Goal: Transaction & Acquisition: Purchase product/service

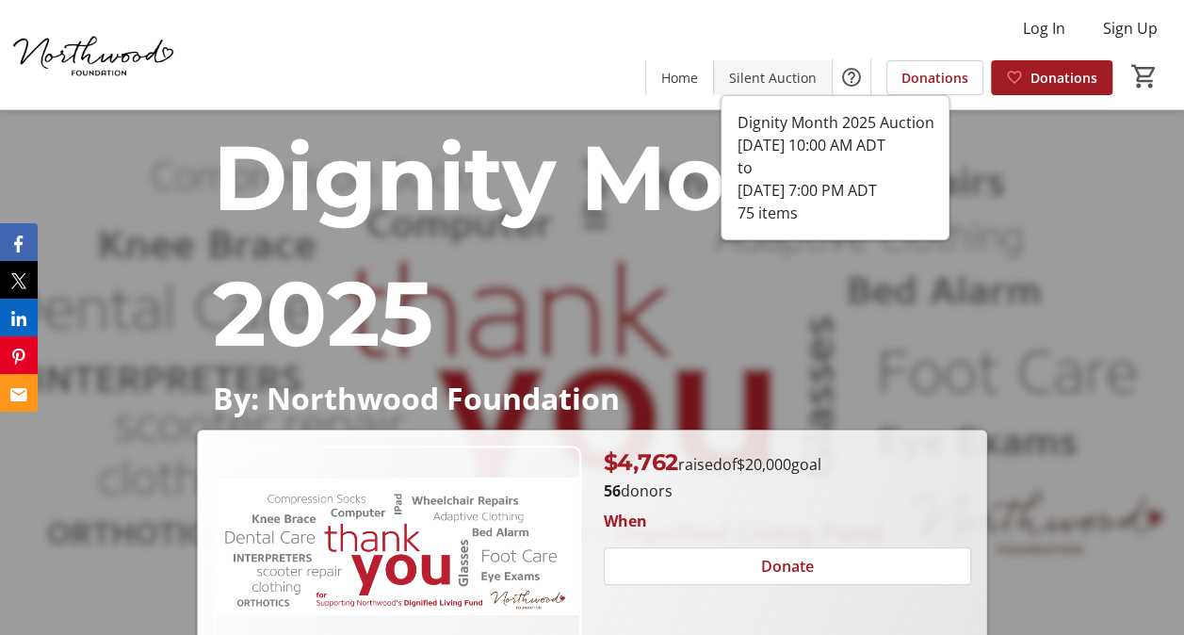
click at [776, 70] on span "Silent Auction" at bounding box center [773, 78] width 88 height 20
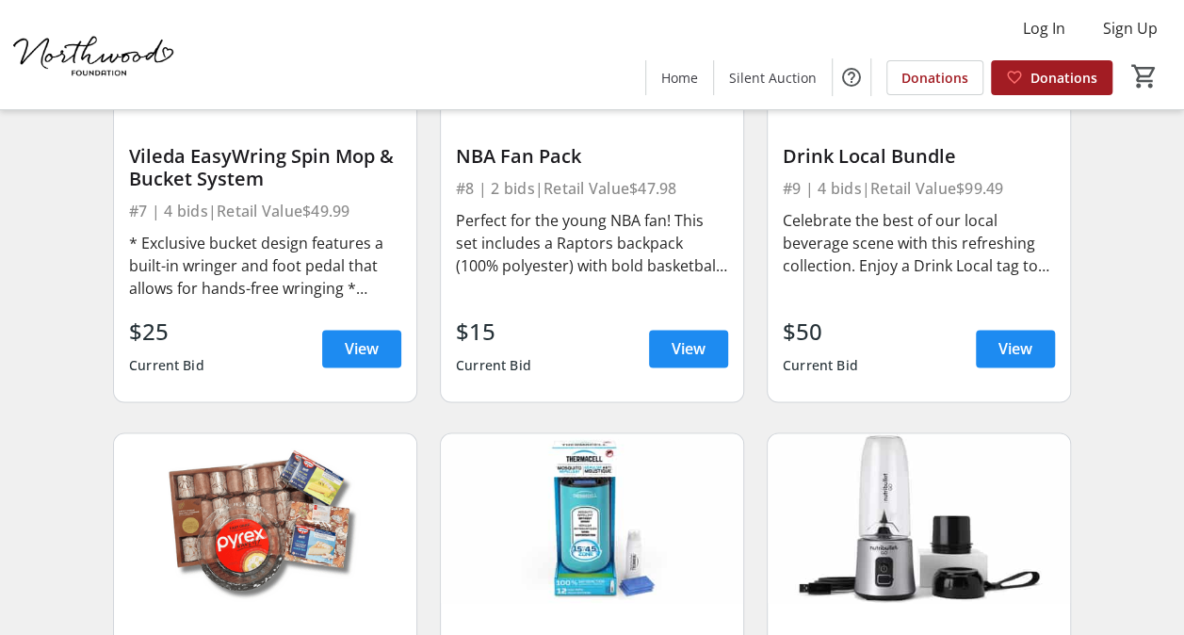
scroll to position [1412, 0]
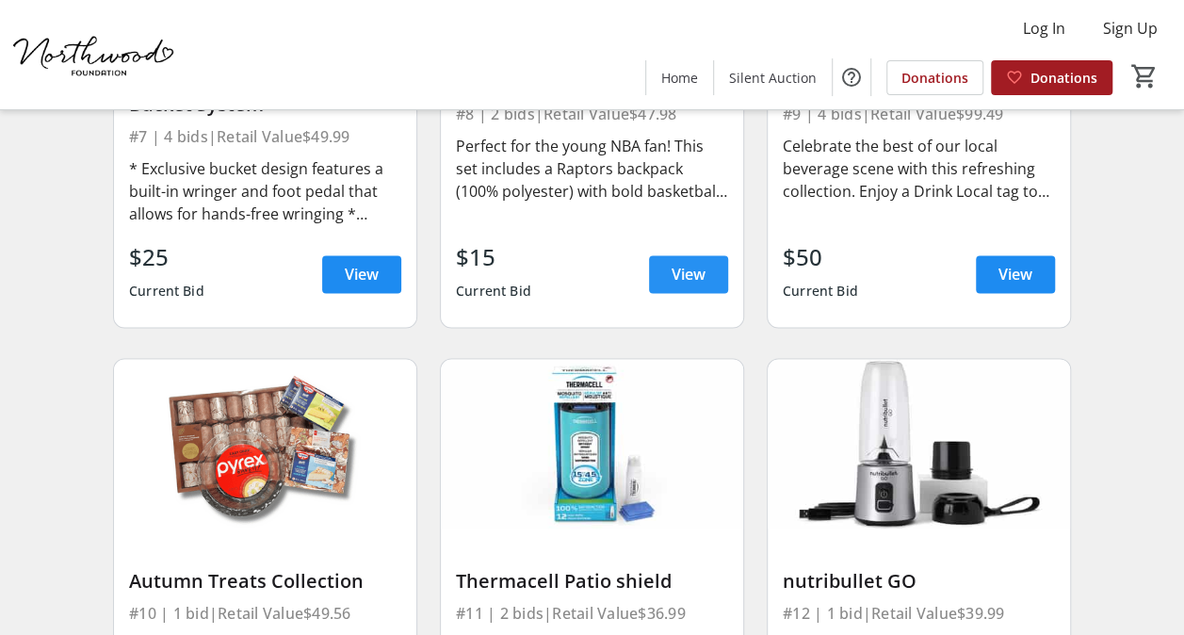
click at [692, 264] on span "View" at bounding box center [688, 274] width 34 height 23
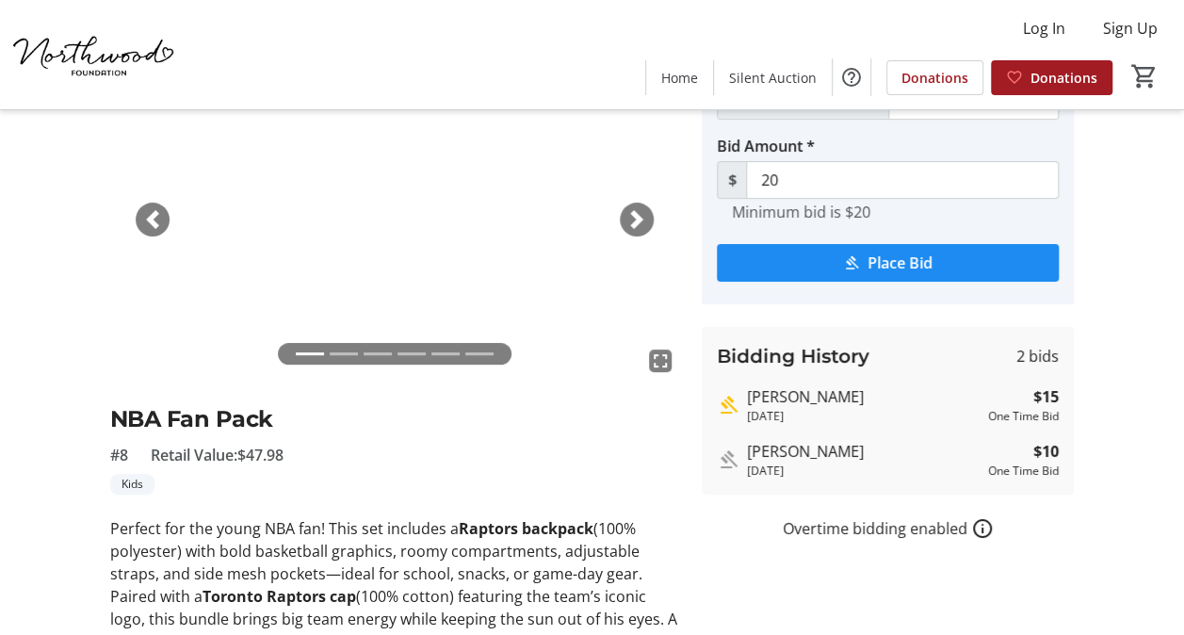
scroll to position [19, 0]
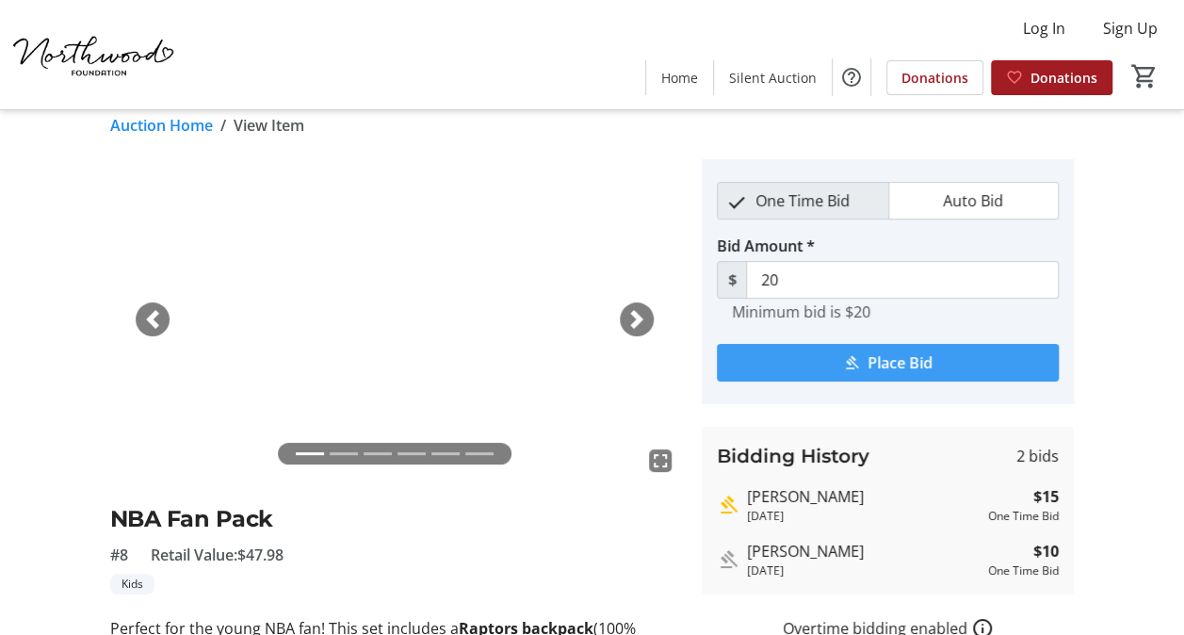
click at [885, 358] on span "Place Bid" at bounding box center [899, 362] width 65 height 23
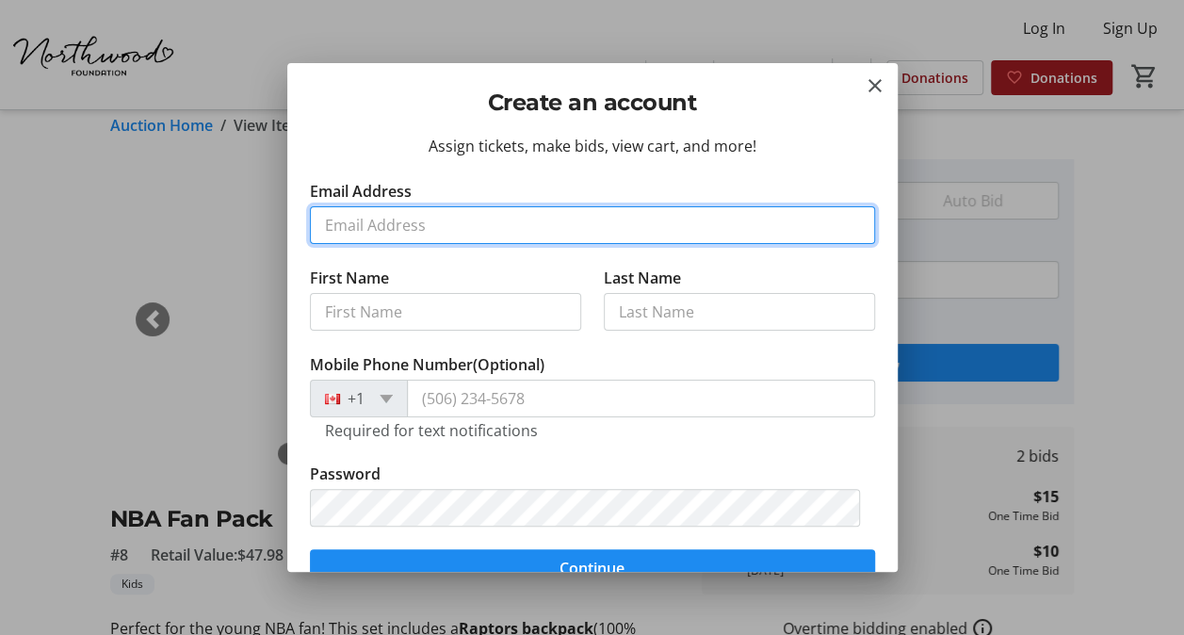
click at [538, 222] on input "Email Address" at bounding box center [592, 225] width 565 height 38
type input "[EMAIL_ADDRESS][DOMAIN_NAME]"
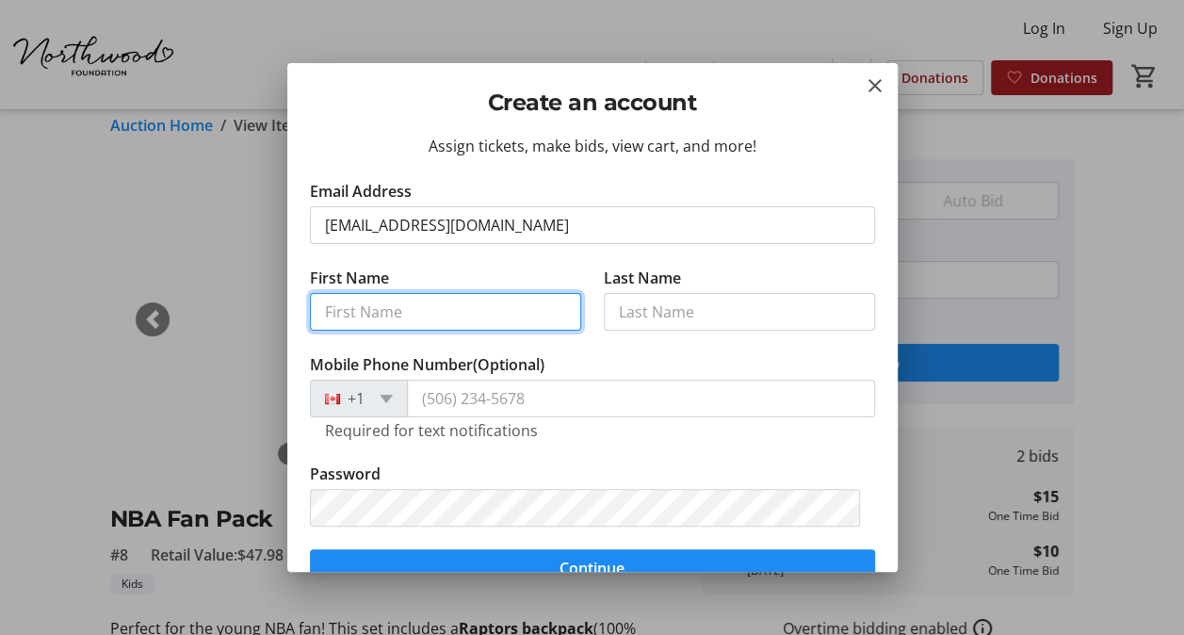
type input "ROMAN"
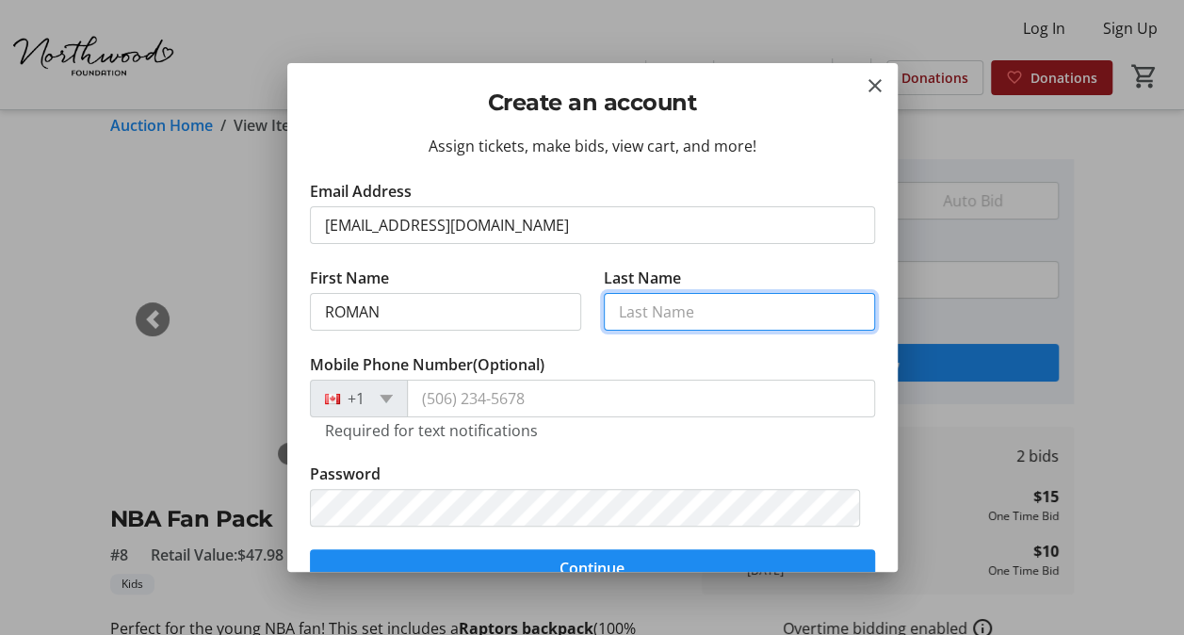
type input "[PERSON_NAME]"
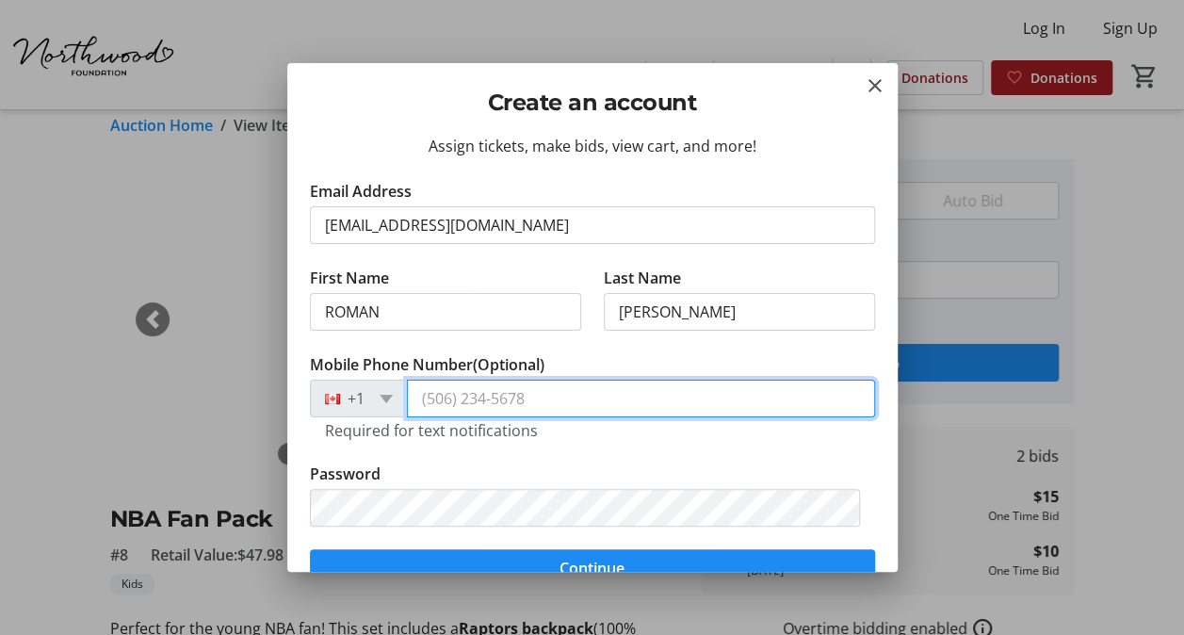
type input "[PHONE_NUMBER]"
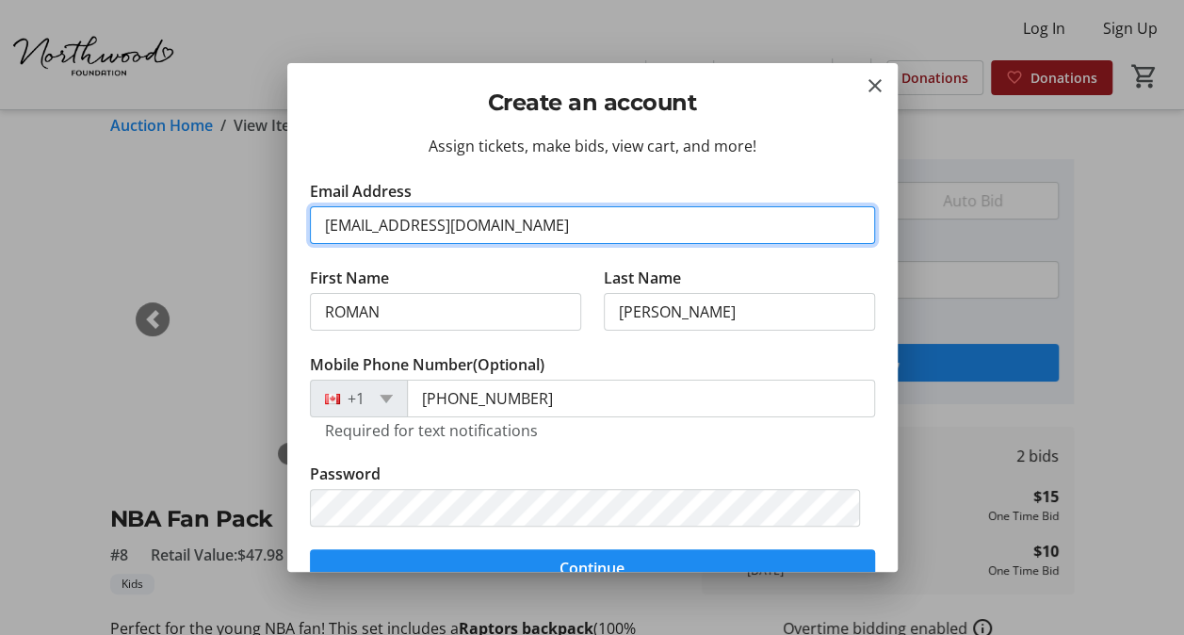
click at [513, 210] on input "[EMAIL_ADDRESS][DOMAIN_NAME]" at bounding box center [592, 225] width 565 height 38
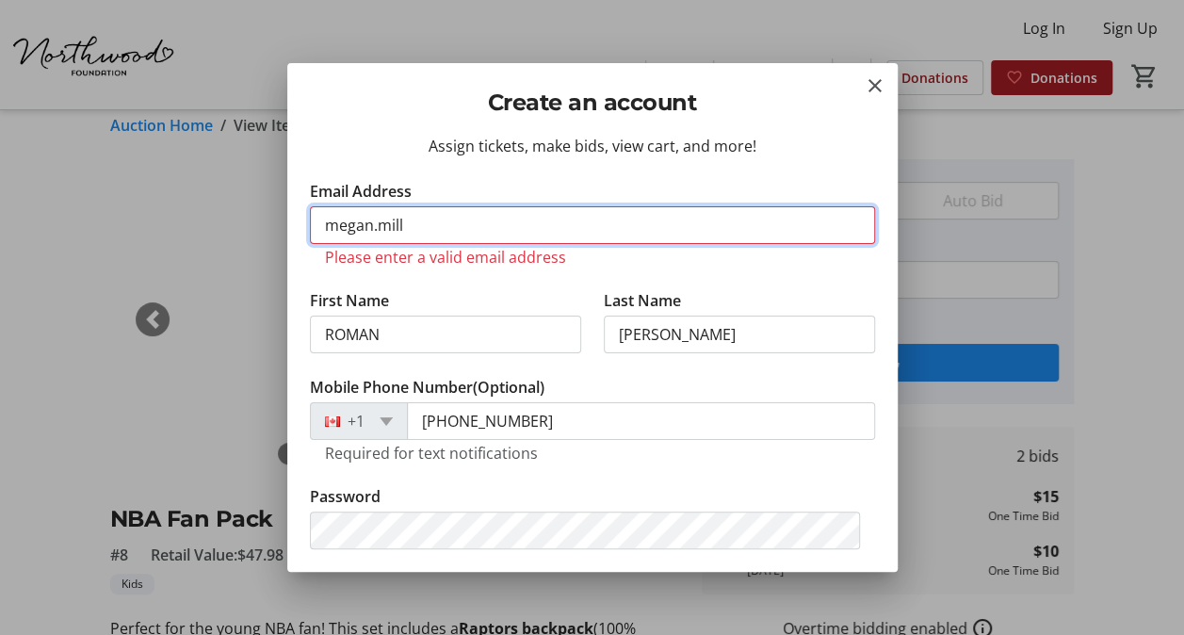
type input "[PERSON_NAME][EMAIL_ADDRESS][PERSON_NAME][DOMAIN_NAME]"
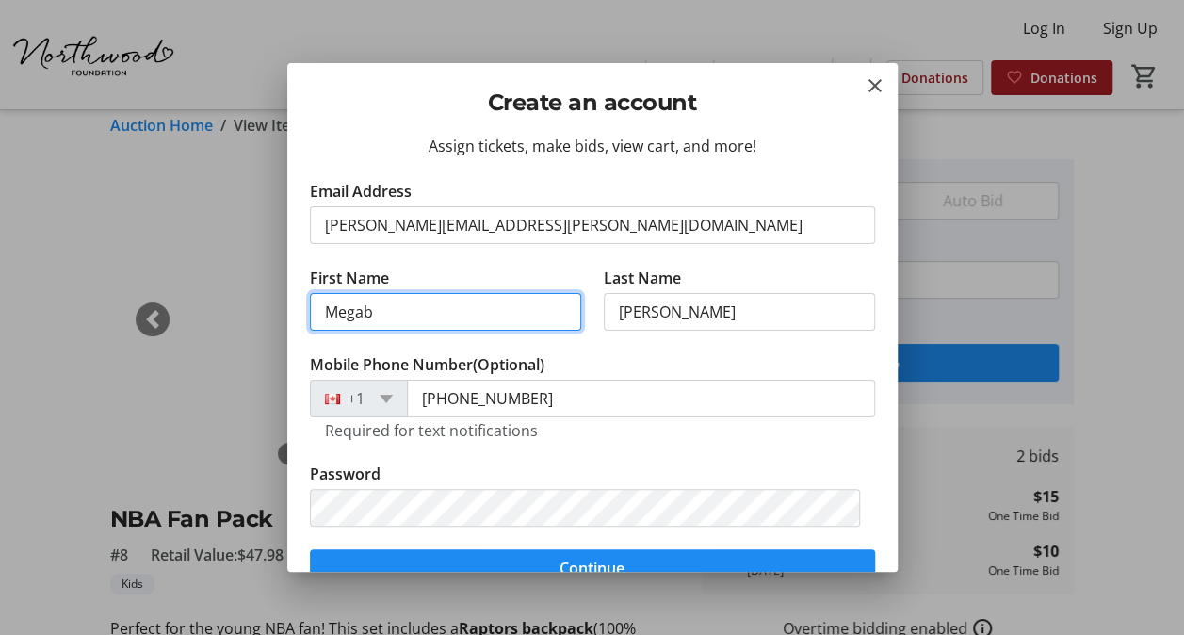
type input "Megab"
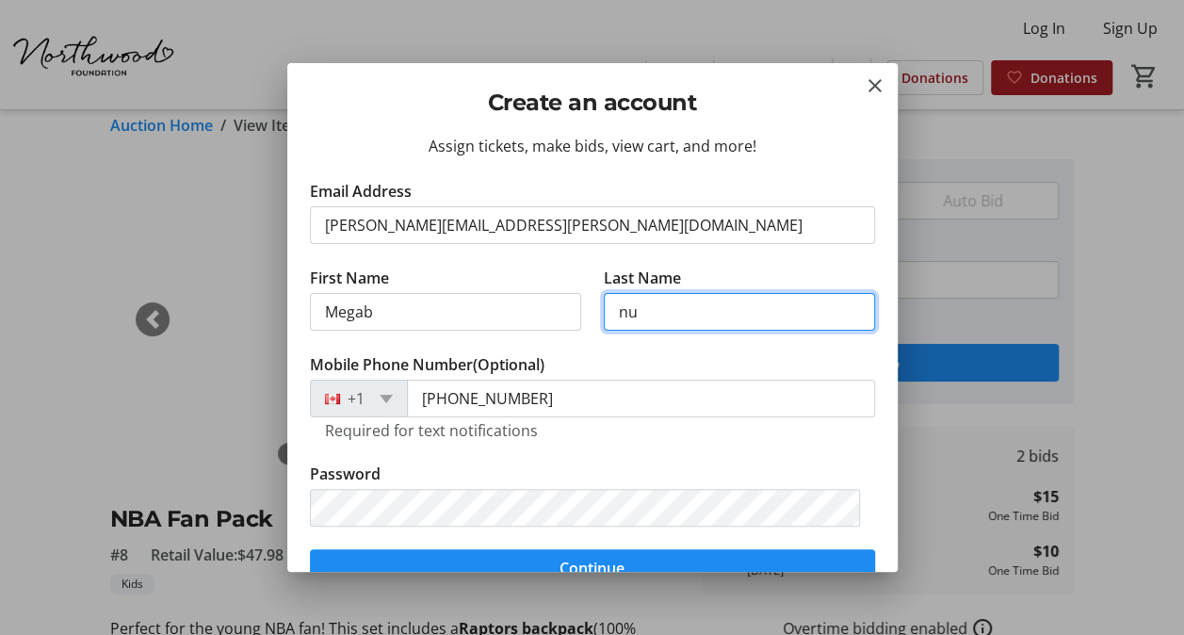
type input "n"
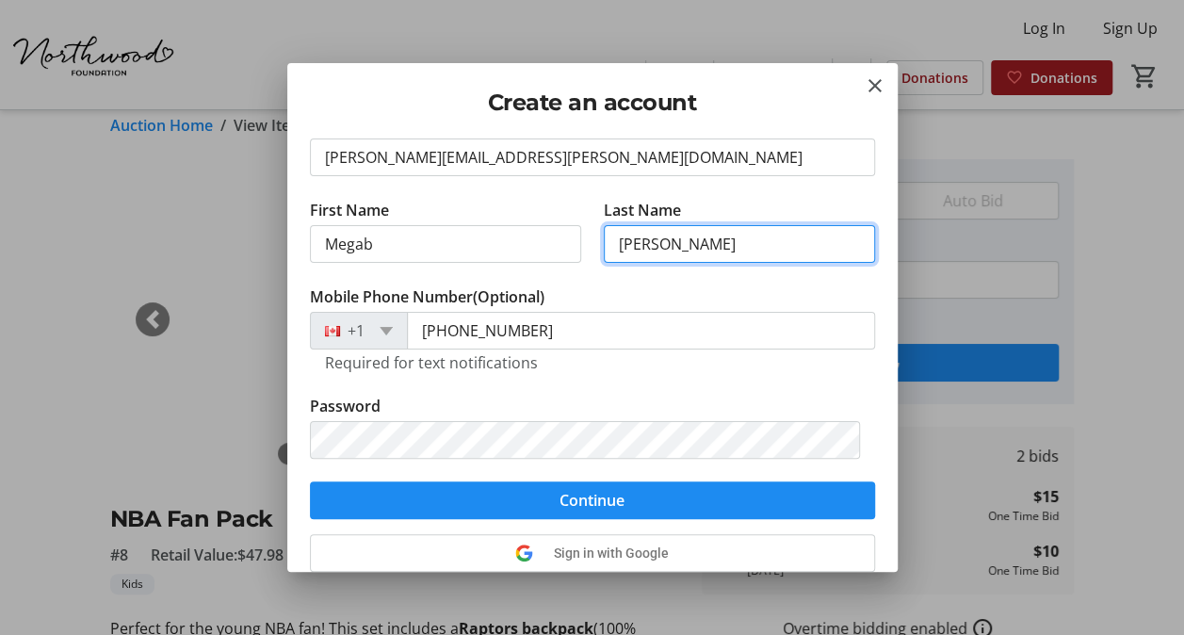
scroll to position [183, 0]
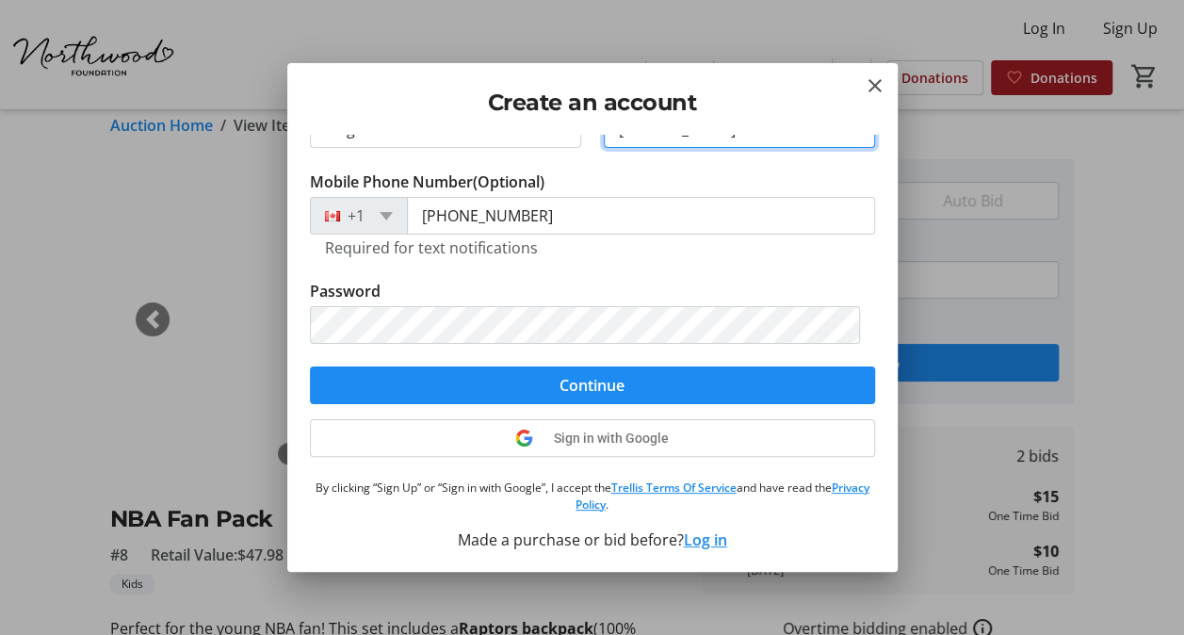
type input "[PERSON_NAME]"
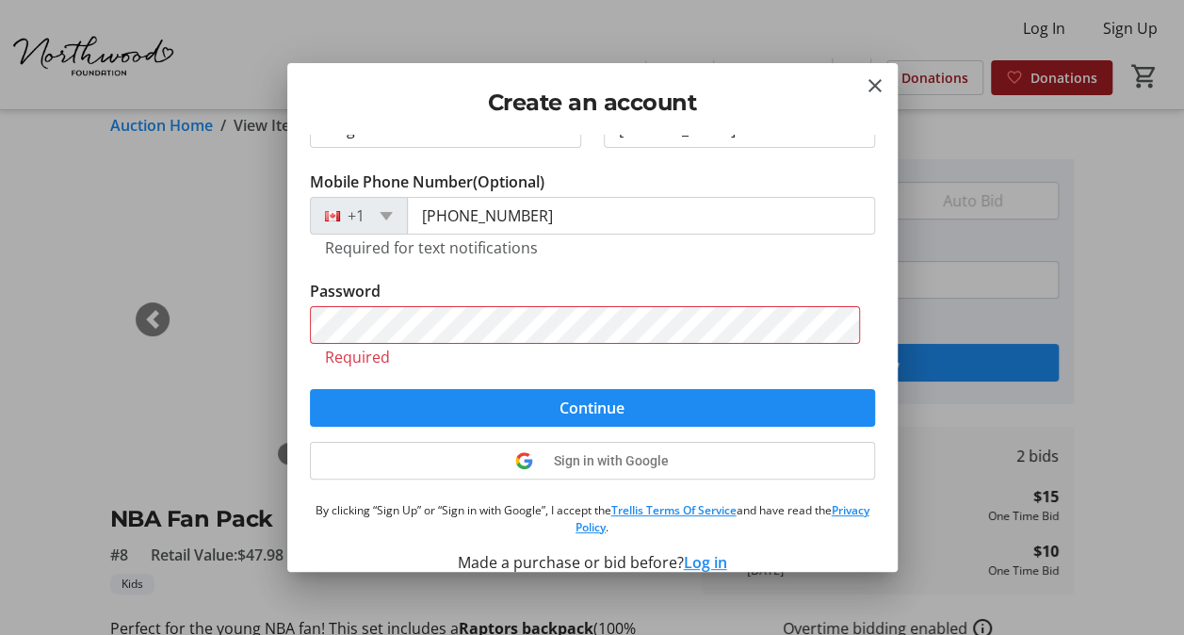
click at [701, 538] on div "Assign tickets, make bids, view cart, and more! Email Address [PERSON_NAME][EMA…" at bounding box center [592, 353] width 610 height 436
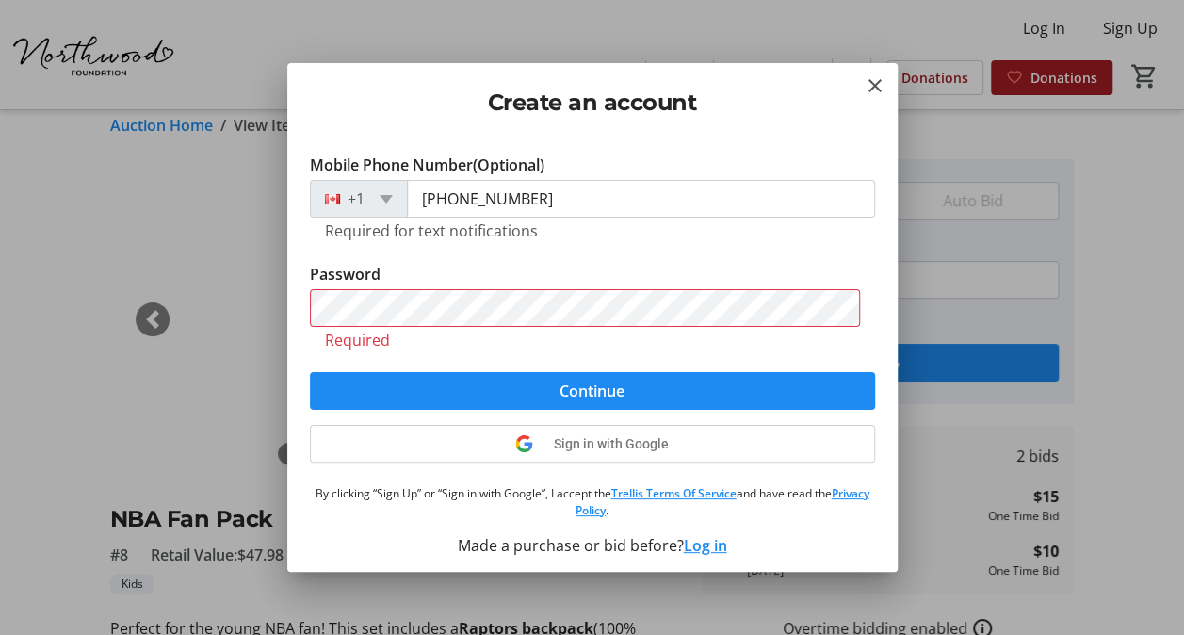
scroll to position [205, 0]
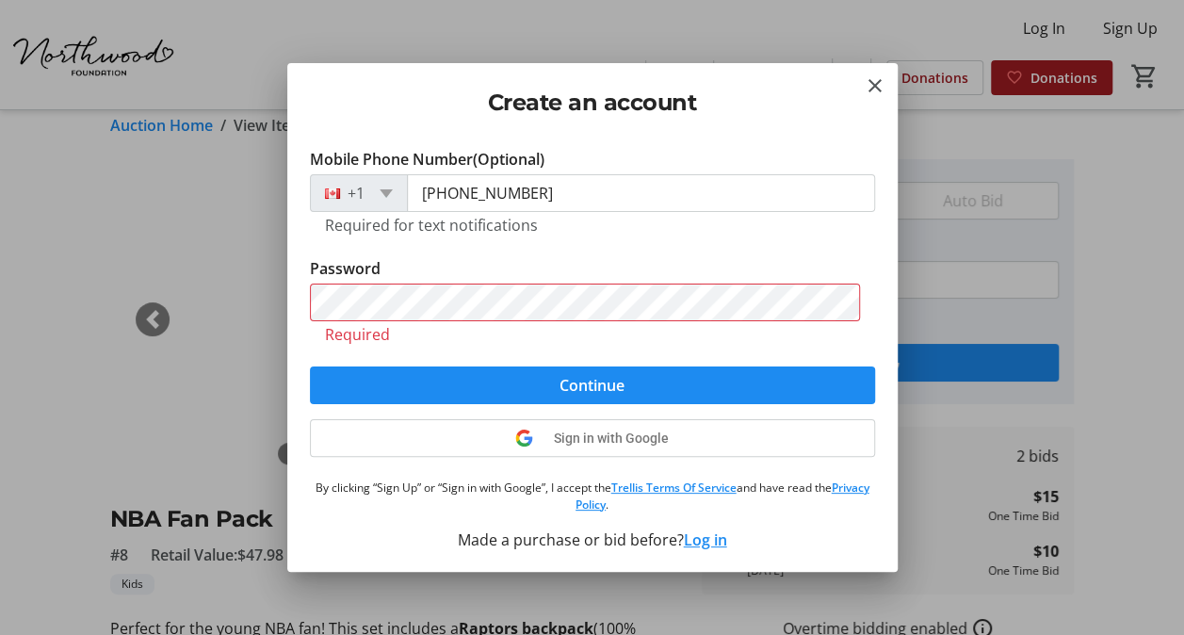
click at [686, 540] on button "Log in" at bounding box center [705, 539] width 43 height 23
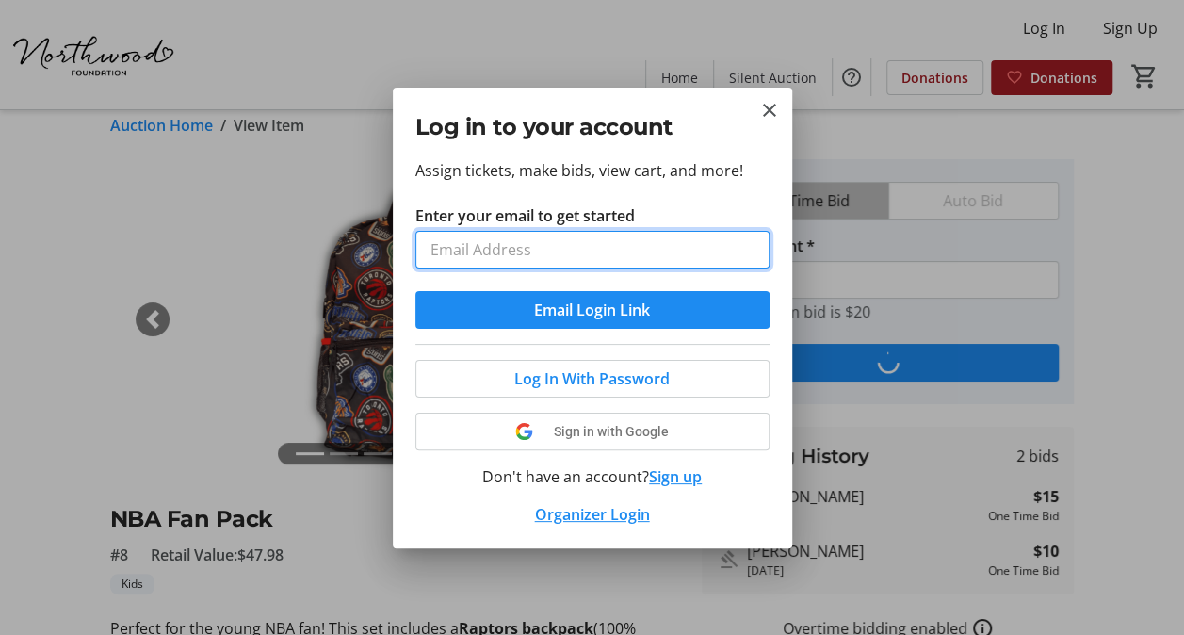
click at [589, 254] on input "Enter your email to get started" at bounding box center [592, 250] width 354 height 38
type input "[PERSON_NAME][EMAIL_ADDRESS][PERSON_NAME][DOMAIN_NAME]"
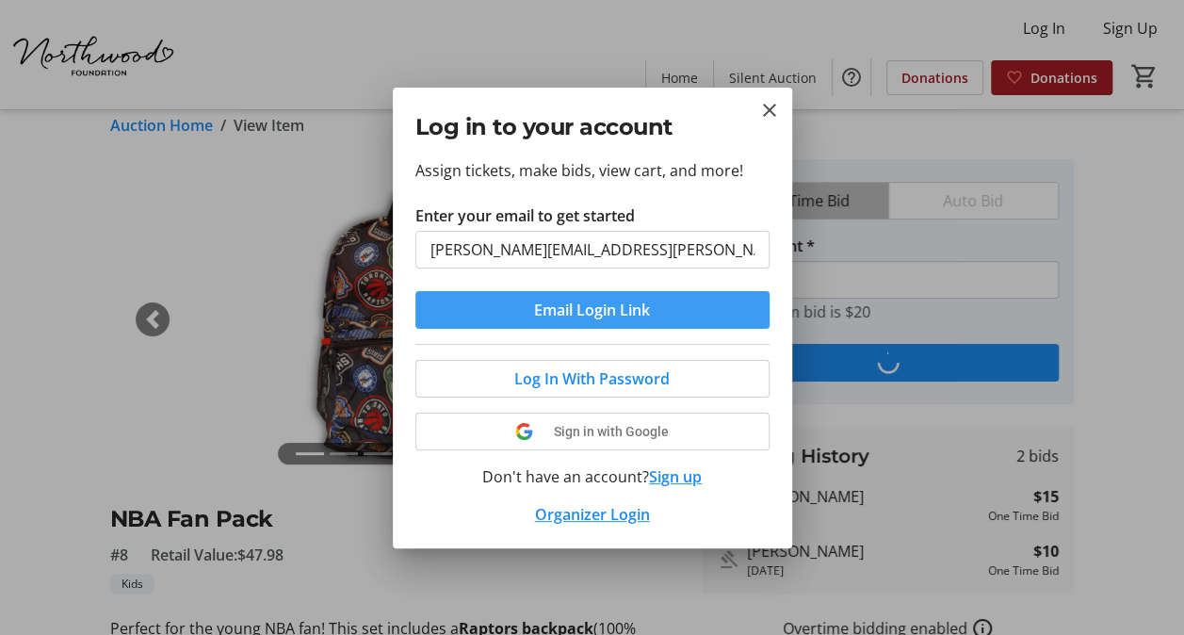
click at [599, 313] on span "Email Login Link" at bounding box center [592, 309] width 116 height 23
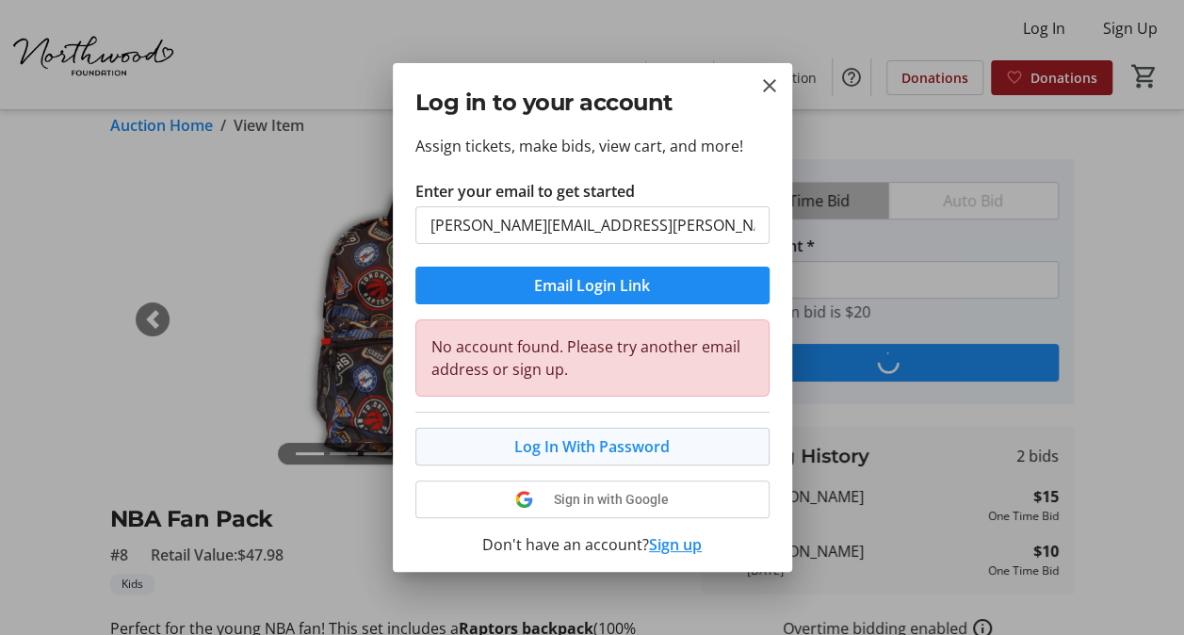
scroll to position [41, 0]
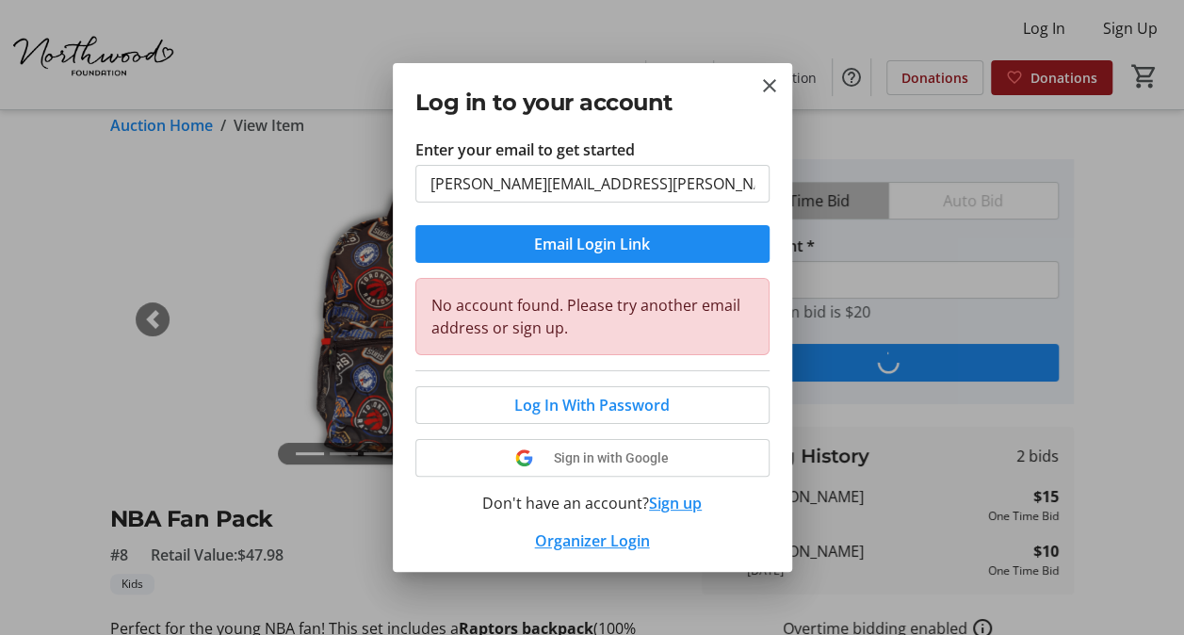
click at [658, 498] on button "Sign up" at bounding box center [675, 503] width 53 height 23
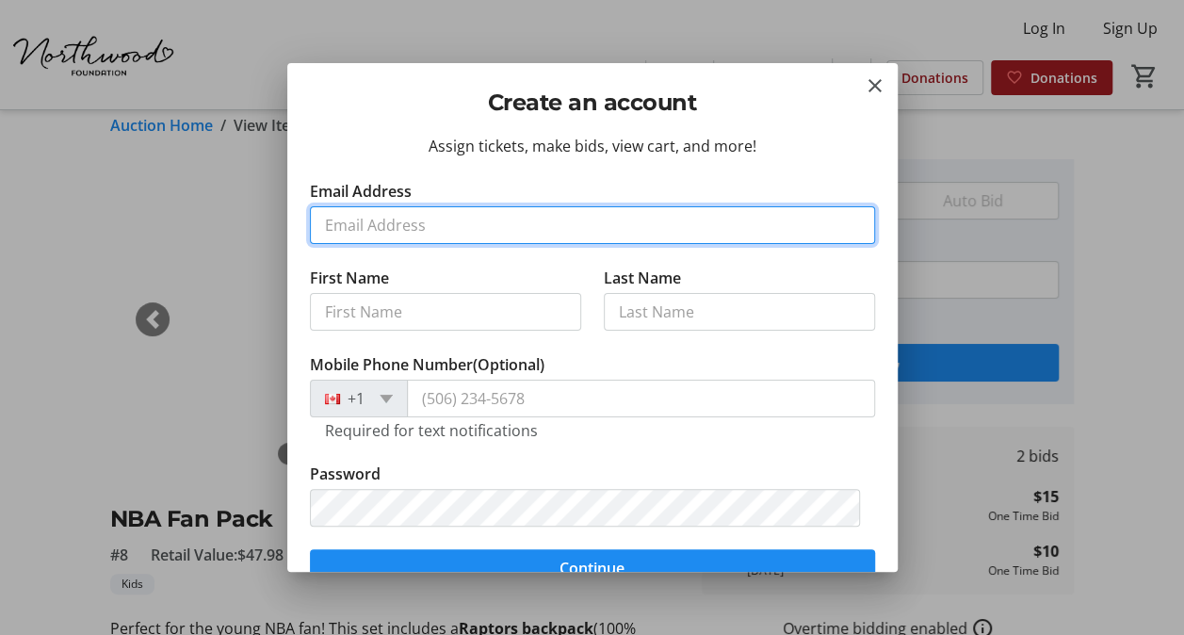
click at [559, 228] on input "Email Address" at bounding box center [592, 225] width 565 height 38
type input "[PERSON_NAME][EMAIL_ADDRESS][PERSON_NAME][DOMAIN_NAME]"
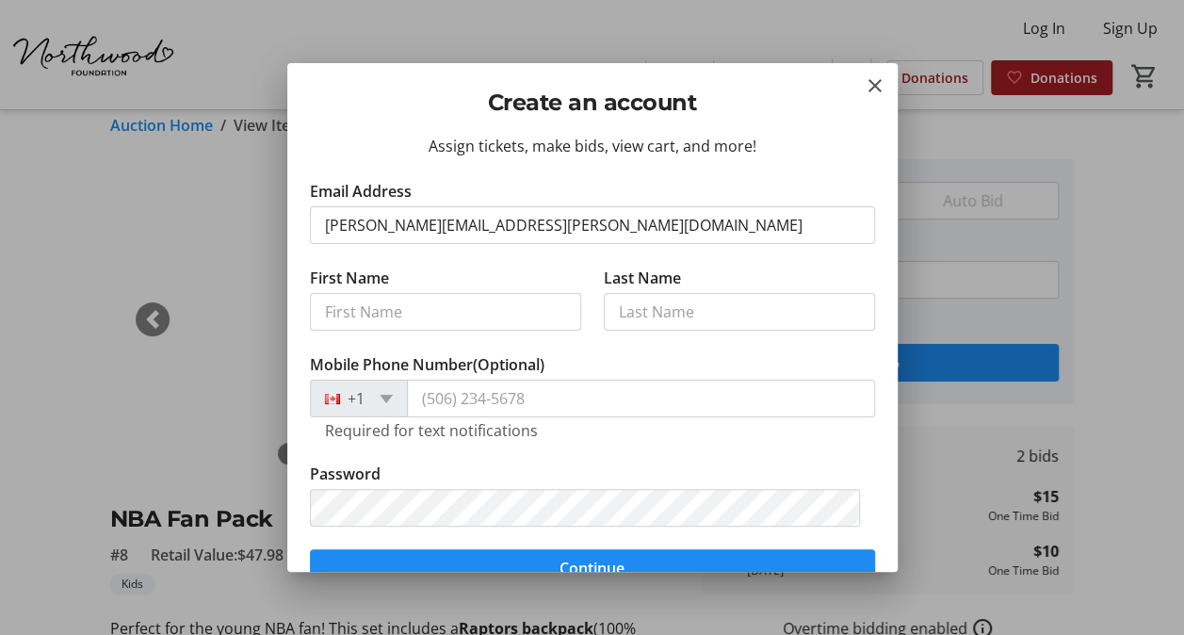
type input "Megab"
type input "[PERSON_NAME]"
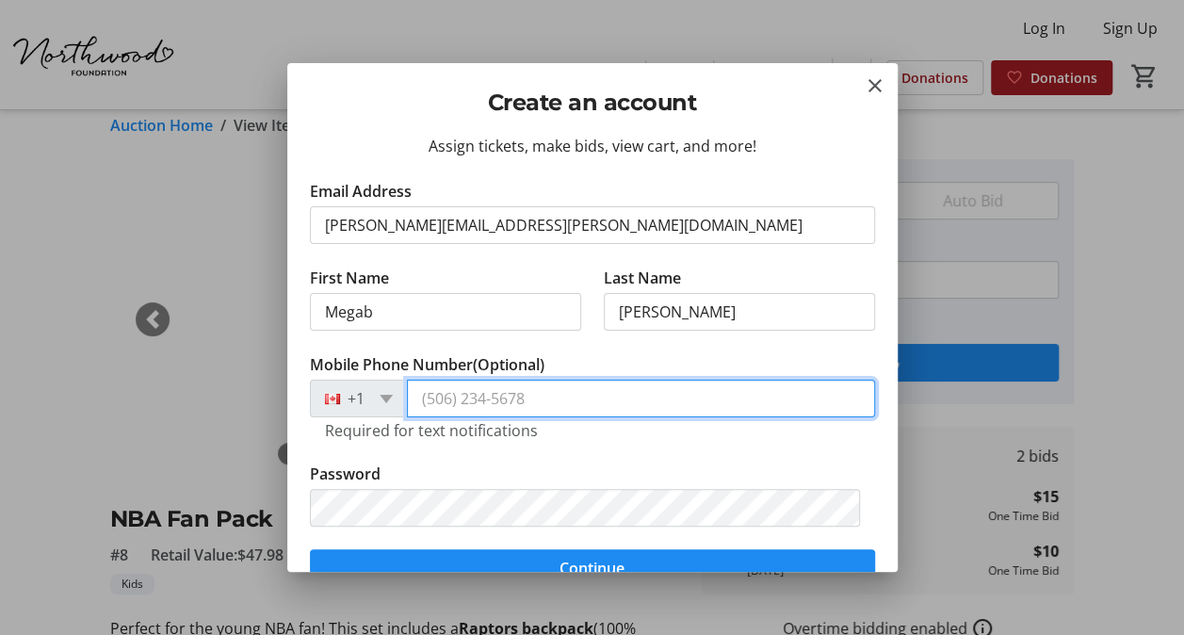
type input "[PHONE_NUMBER]"
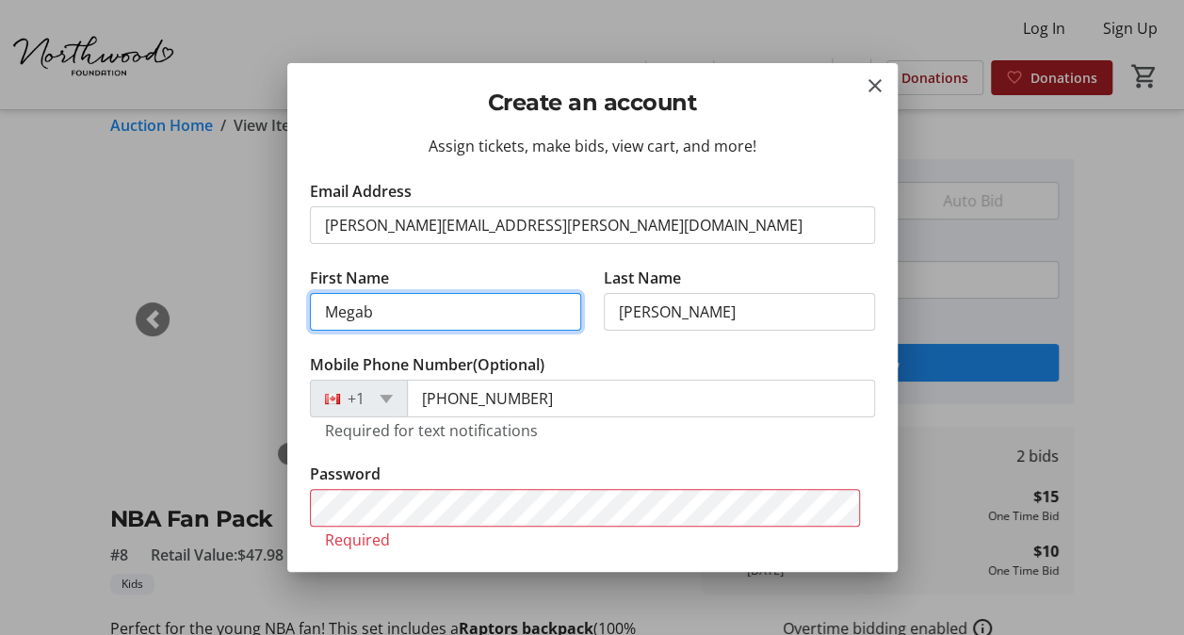
click at [537, 319] on input "Megab" at bounding box center [445, 312] width 271 height 38
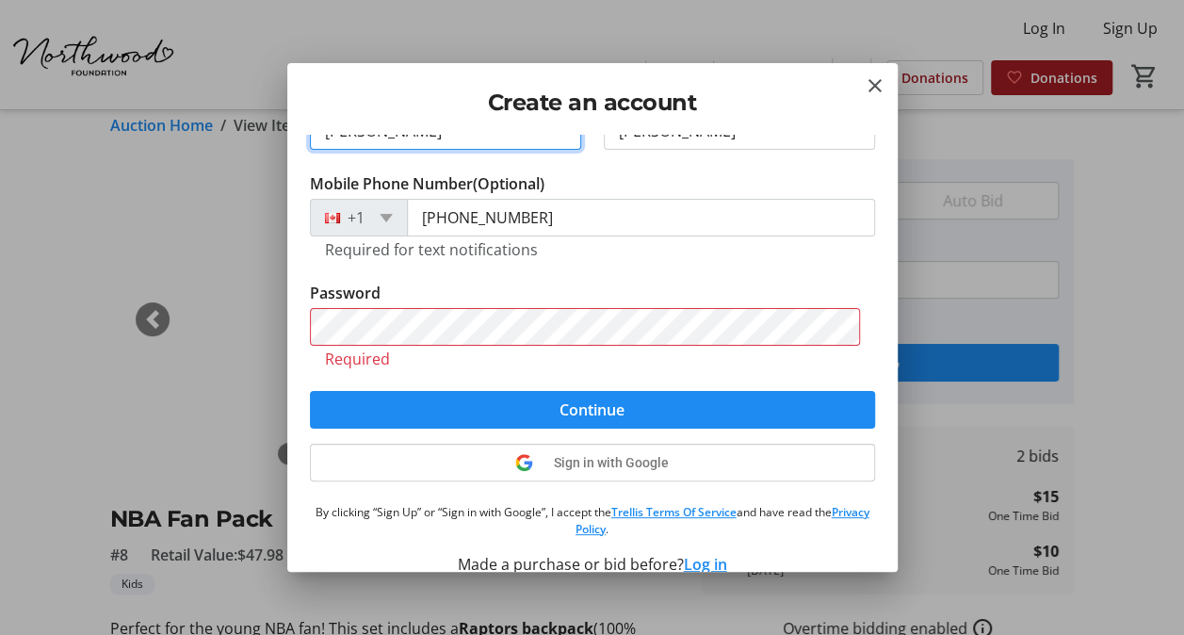
scroll to position [188, 0]
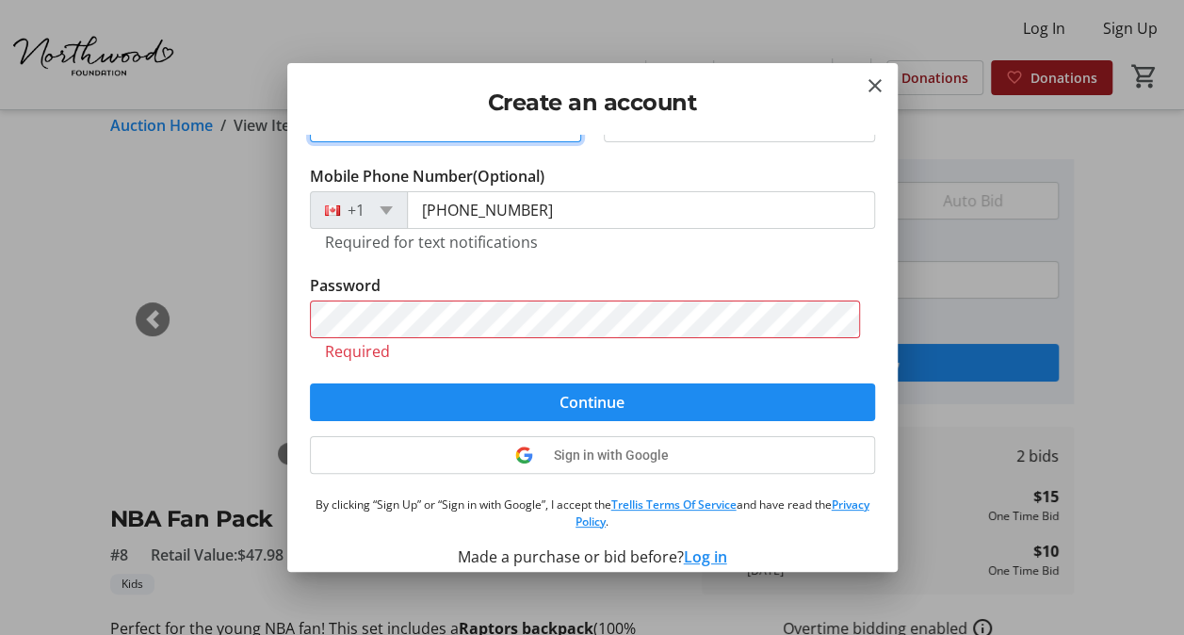
type input "[PERSON_NAME]"
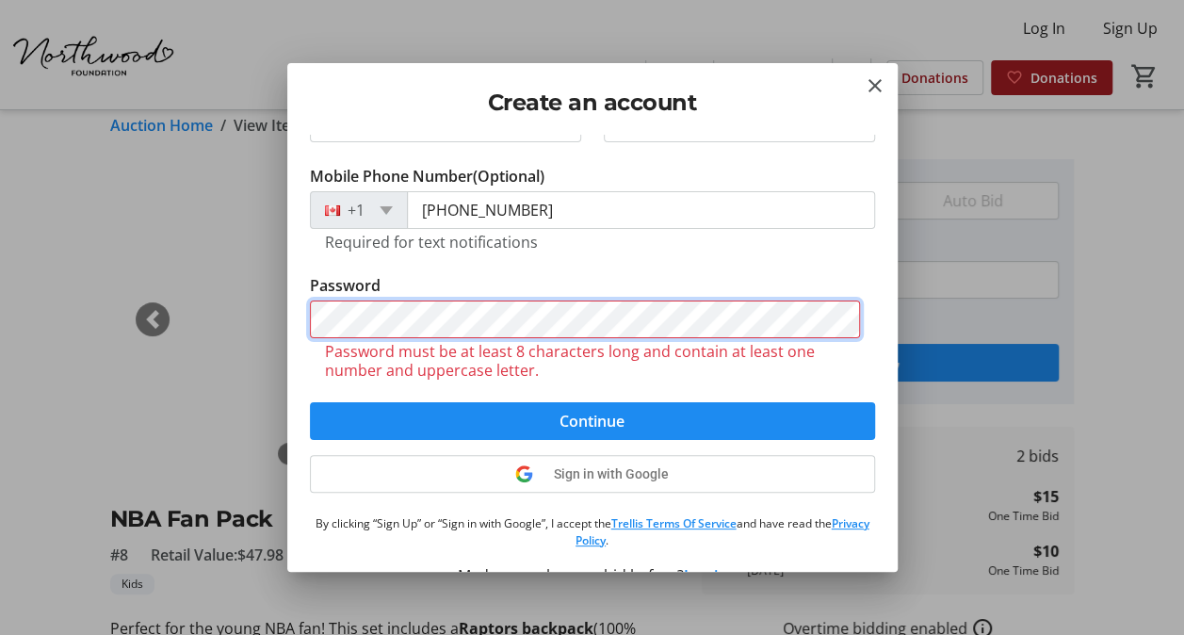
scroll to position [183, 0]
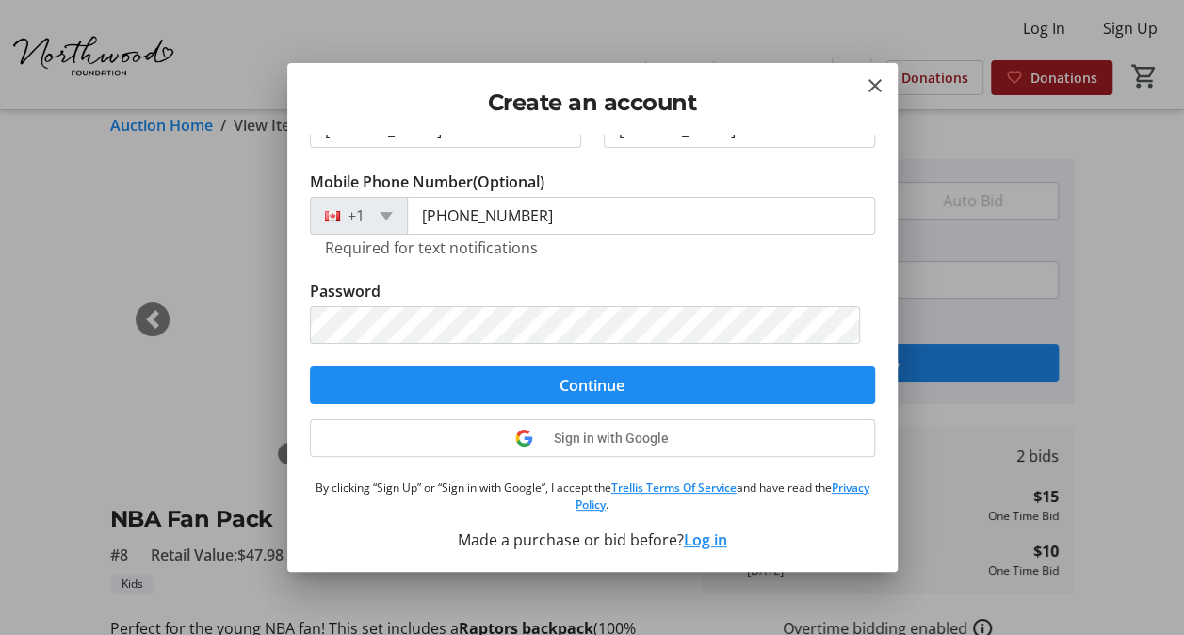
click at [593, 412] on div "Assign tickets, make bids, view cart, and more! Email Address [PERSON_NAME][EMA…" at bounding box center [592, 353] width 610 height 436
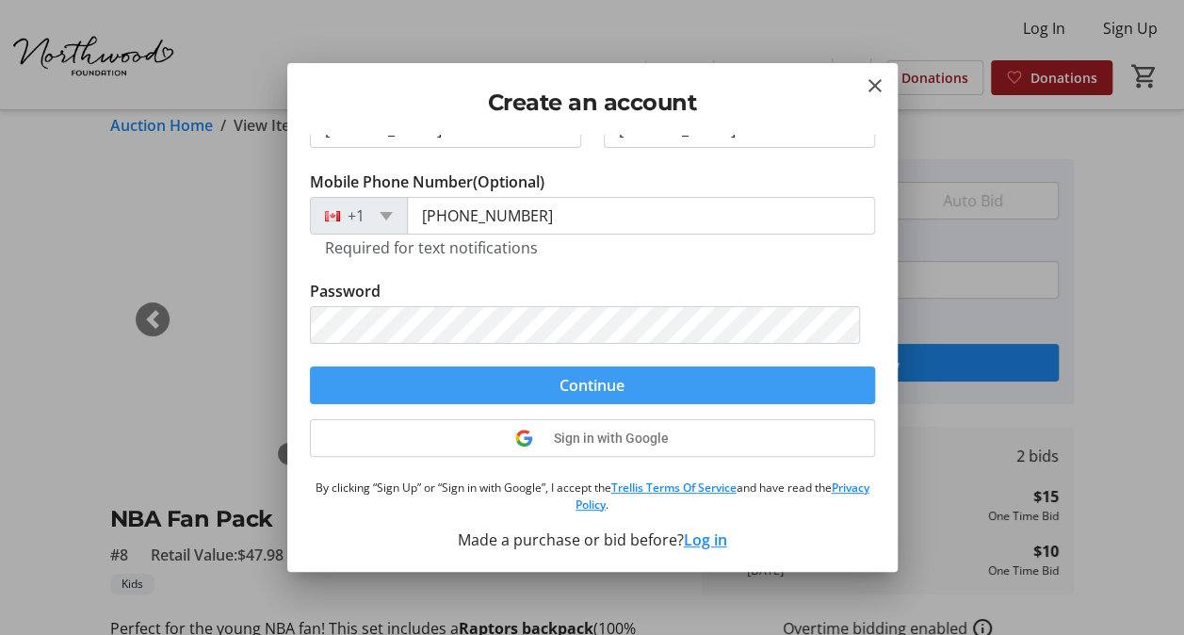
click at [591, 396] on span "submit" at bounding box center [592, 385] width 565 height 45
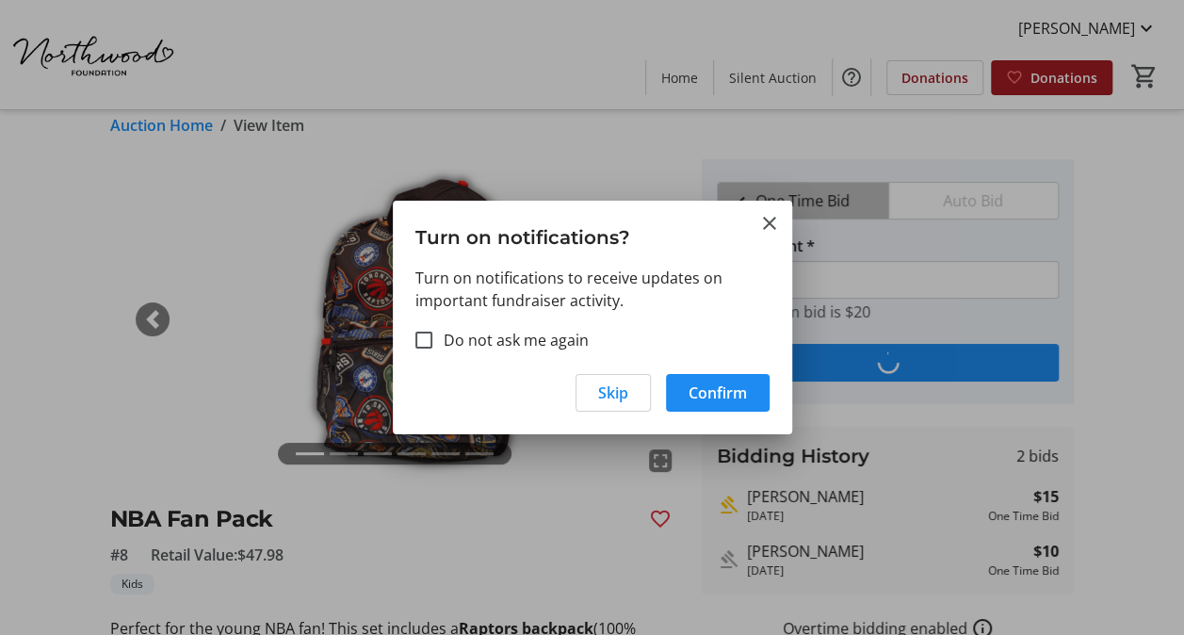
scroll to position [0, 0]
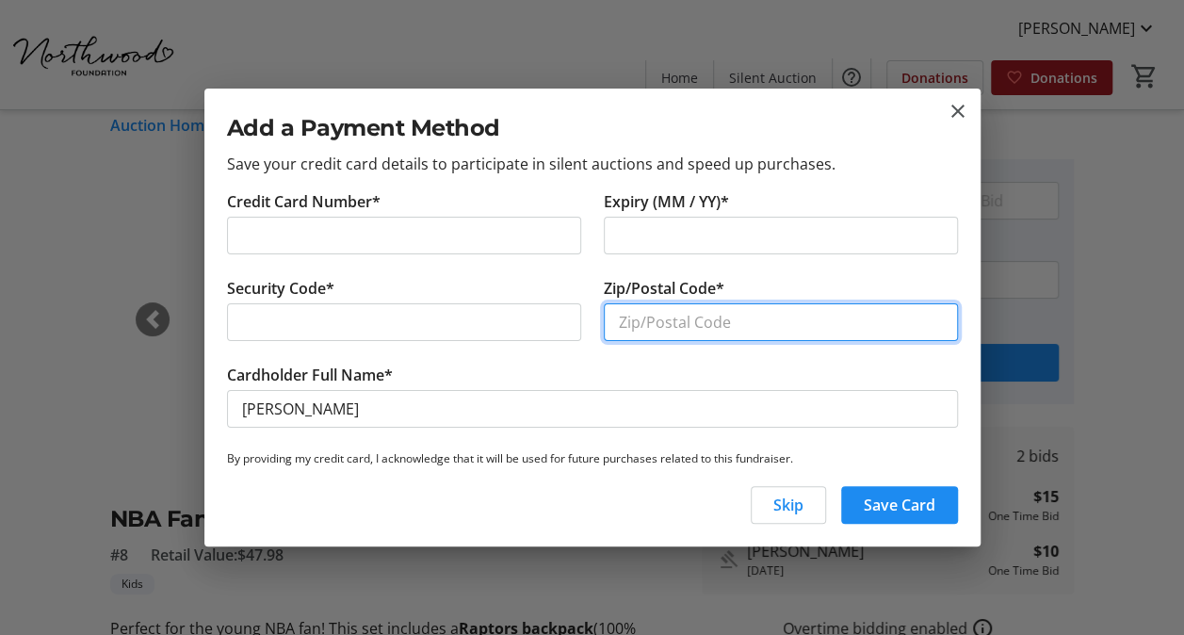
click at [662, 318] on input "Zip/Postal Code*" at bounding box center [781, 322] width 354 height 38
type input "B3A 4S3"
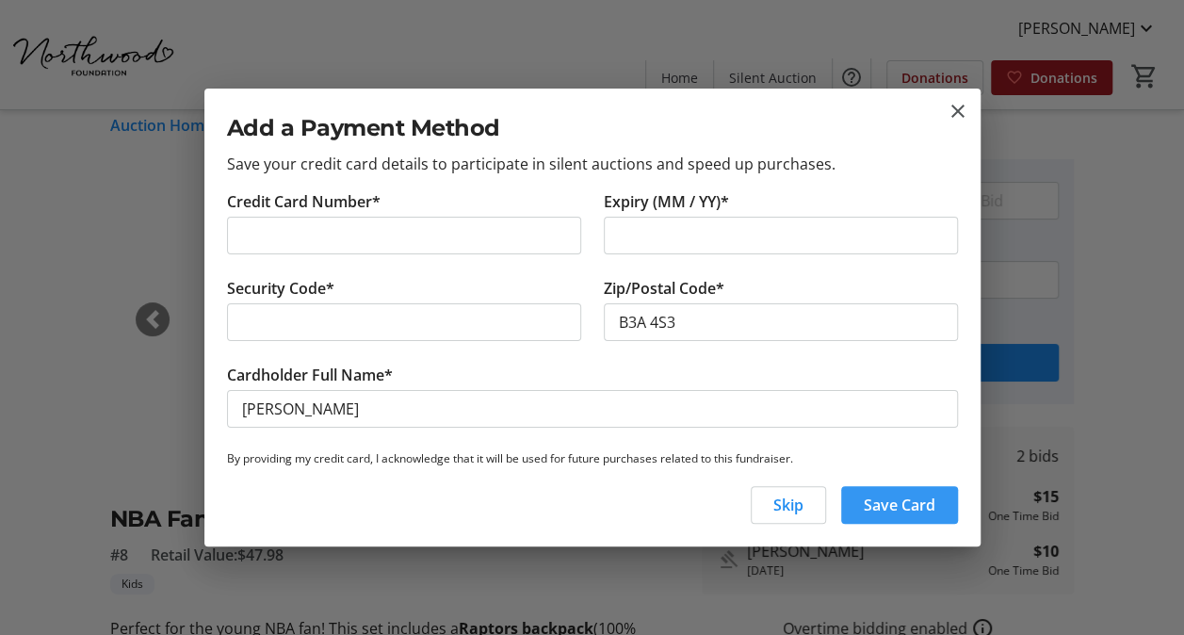
click at [895, 496] on span "Save Card" at bounding box center [899, 504] width 72 height 23
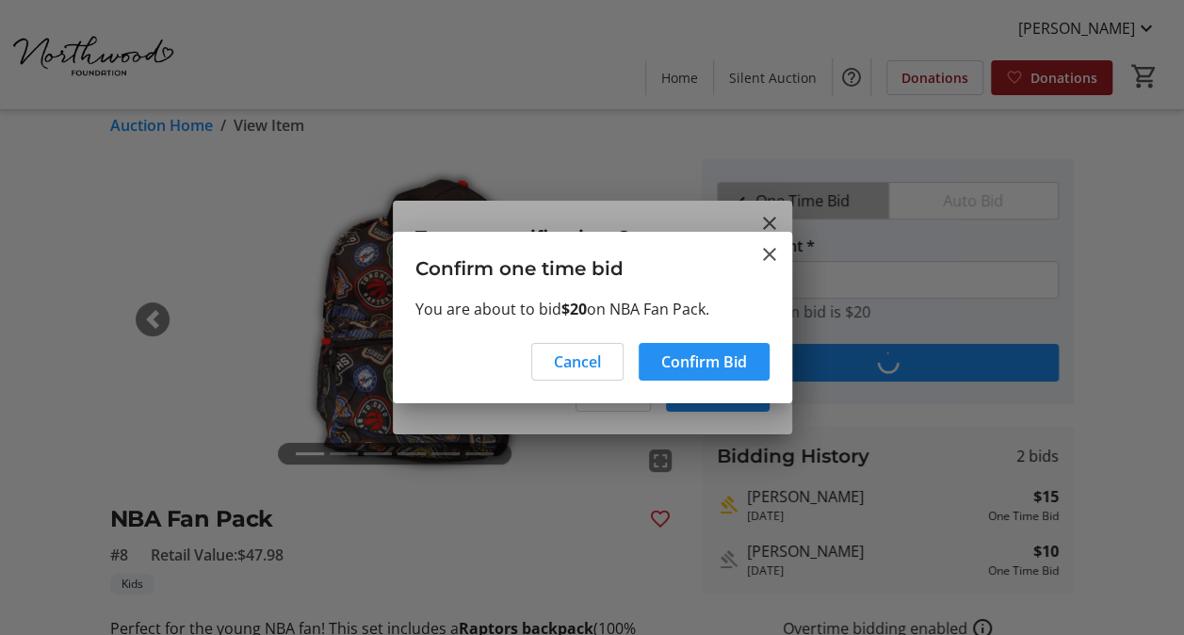
click at [679, 358] on span "Confirm Bid" at bounding box center [704, 361] width 86 height 23
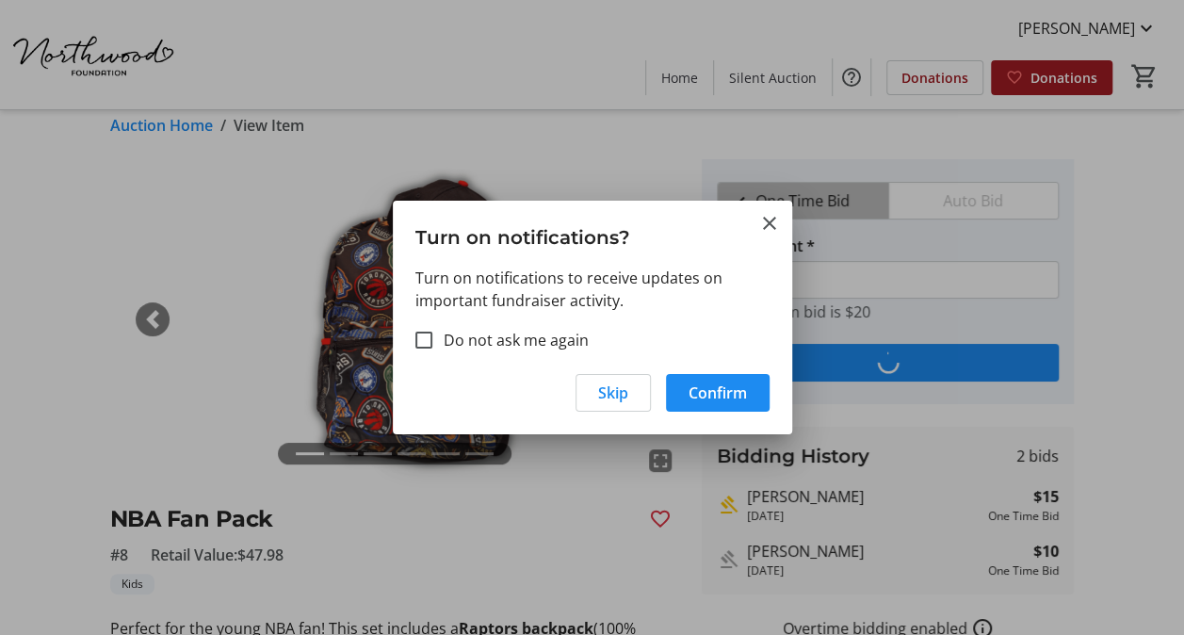
scroll to position [19, 0]
type input "25"
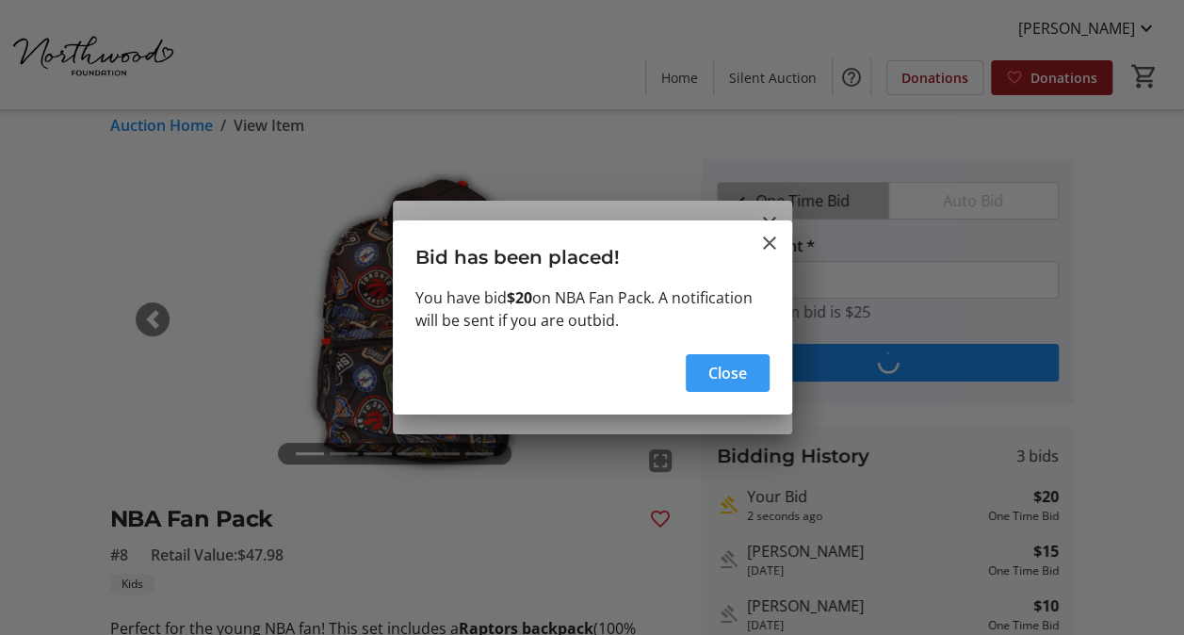
drag, startPoint x: 738, startPoint y: 376, endPoint x: 648, endPoint y: 376, distance: 90.4
click at [738, 375] on span "Close" at bounding box center [727, 373] width 39 height 23
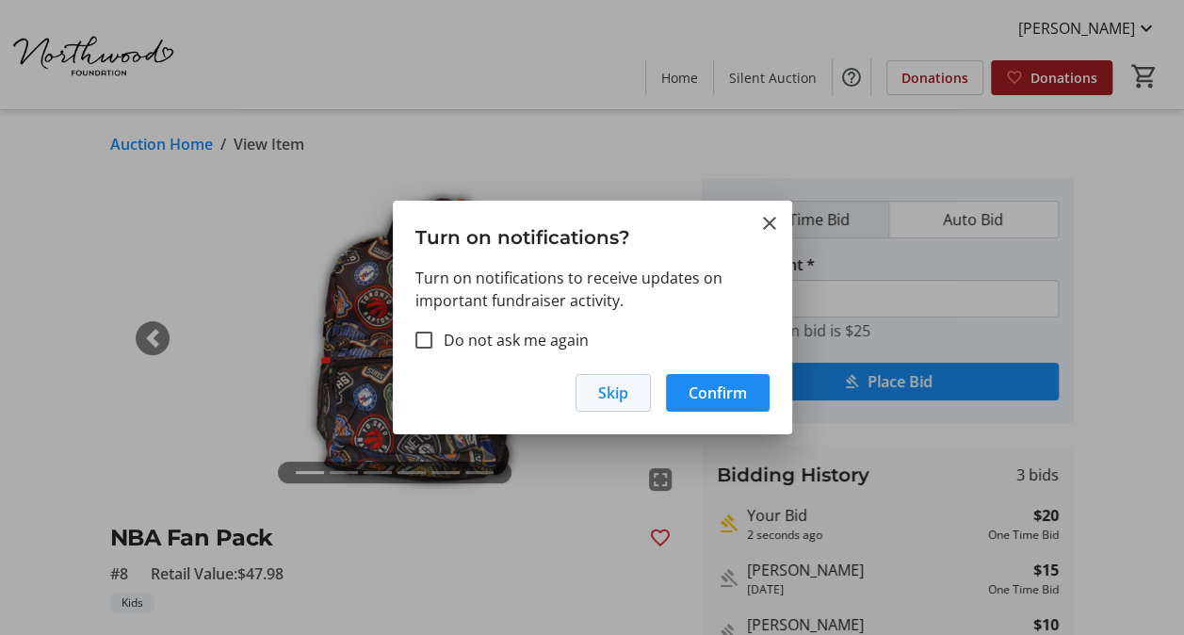
scroll to position [19, 0]
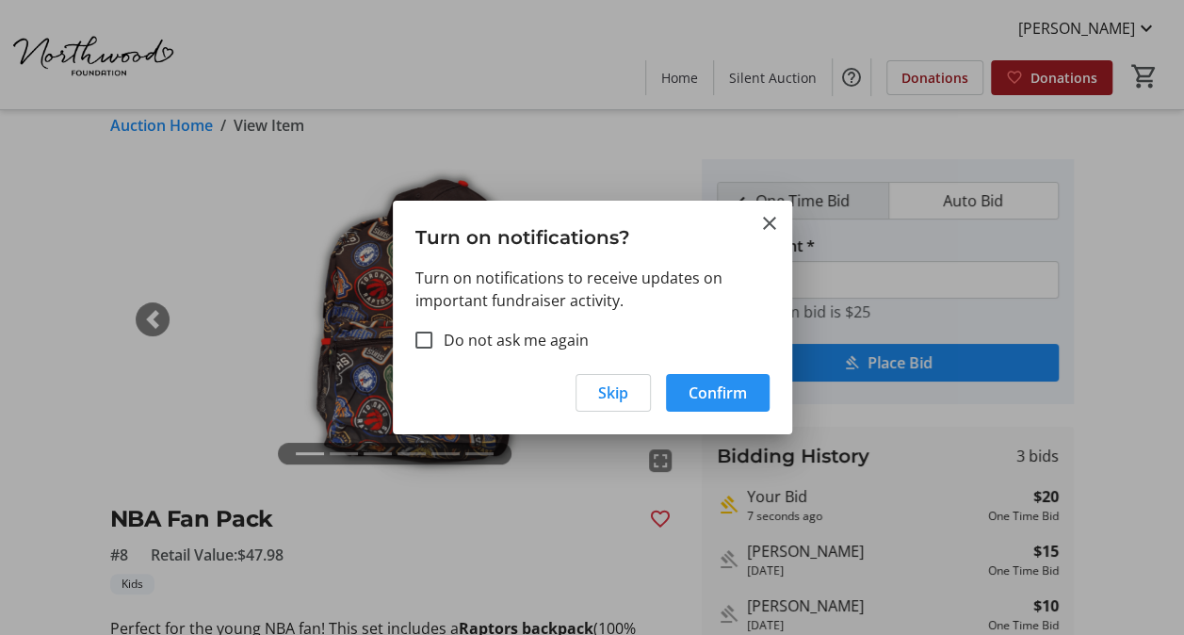
click at [688, 395] on span "Confirm" at bounding box center [717, 392] width 58 height 23
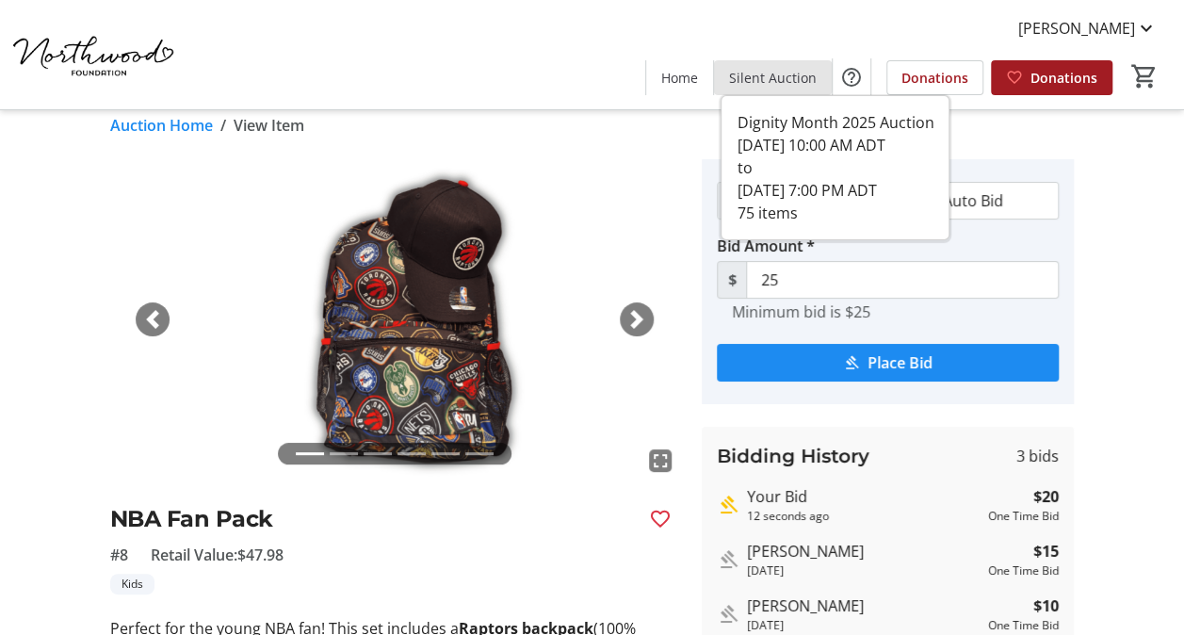
drag, startPoint x: 793, startPoint y: 72, endPoint x: 802, endPoint y: 158, distance: 87.1
click at [793, 72] on span "Silent Auction" at bounding box center [773, 78] width 88 height 20
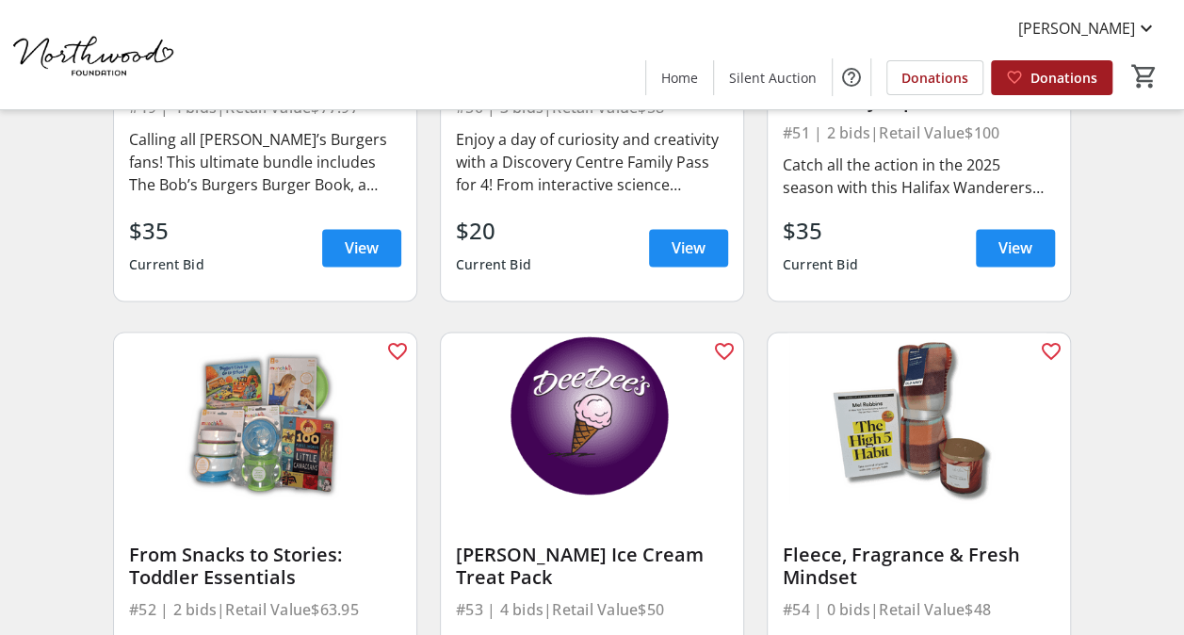
scroll to position [8192, 0]
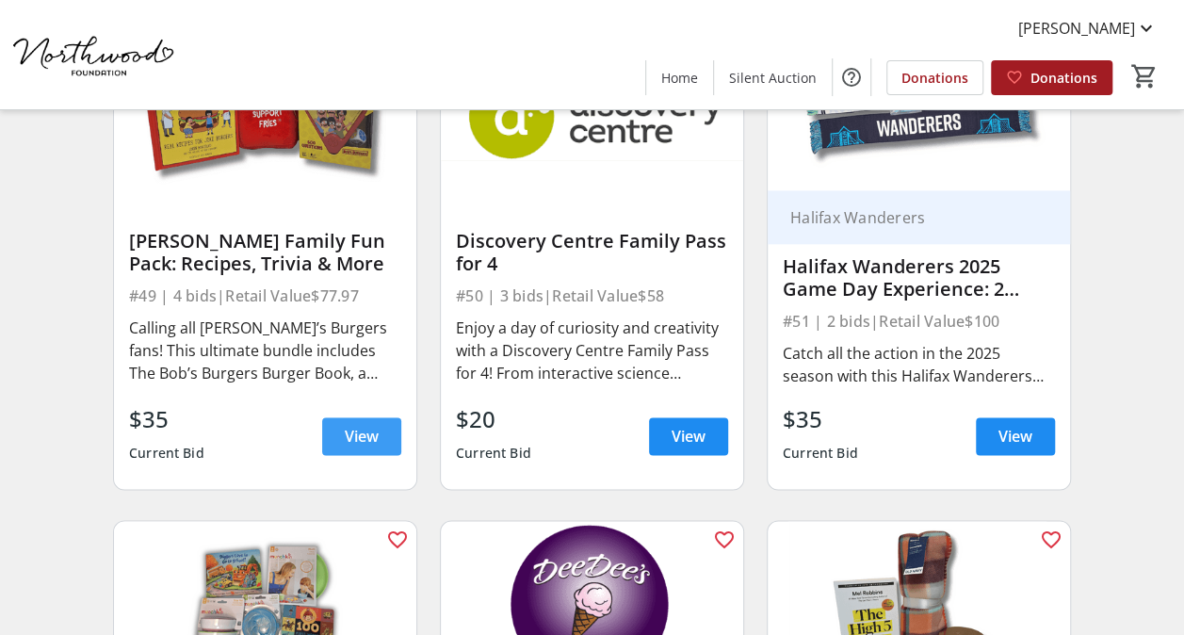
click at [333, 421] on span at bounding box center [361, 435] width 79 height 45
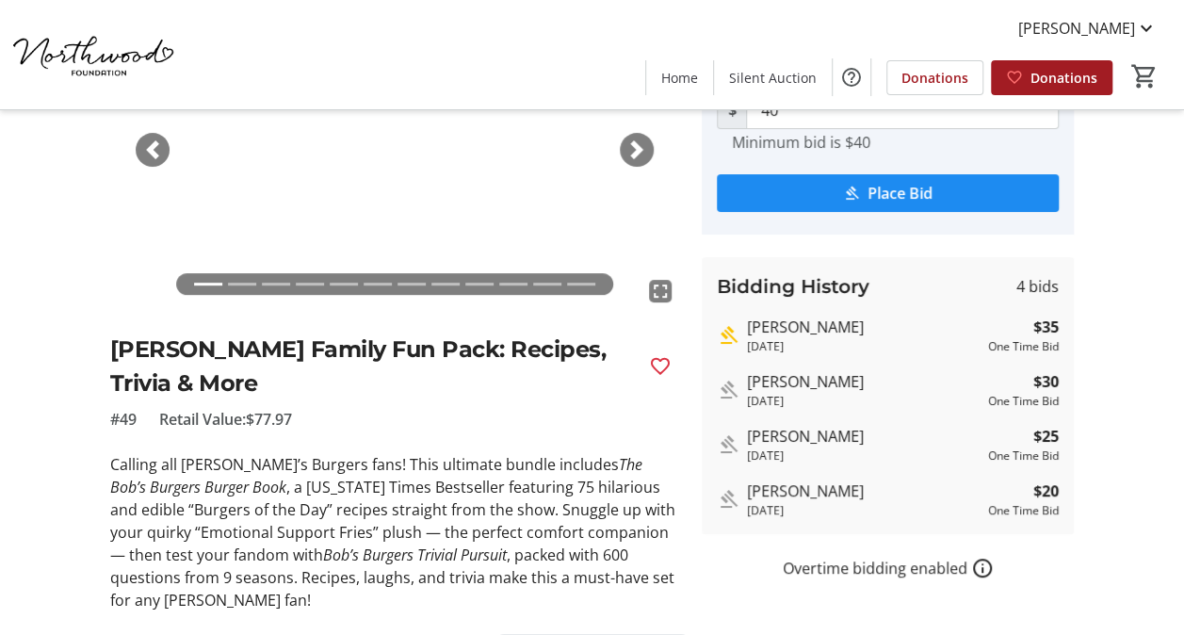
scroll to position [94, 0]
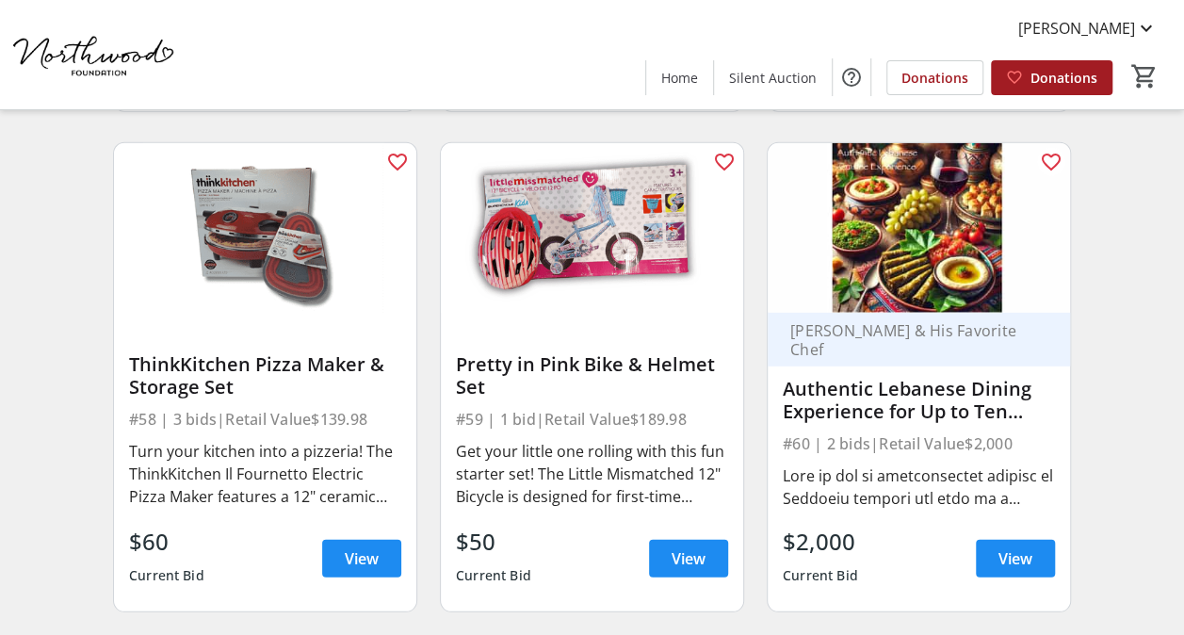
scroll to position [9605, 0]
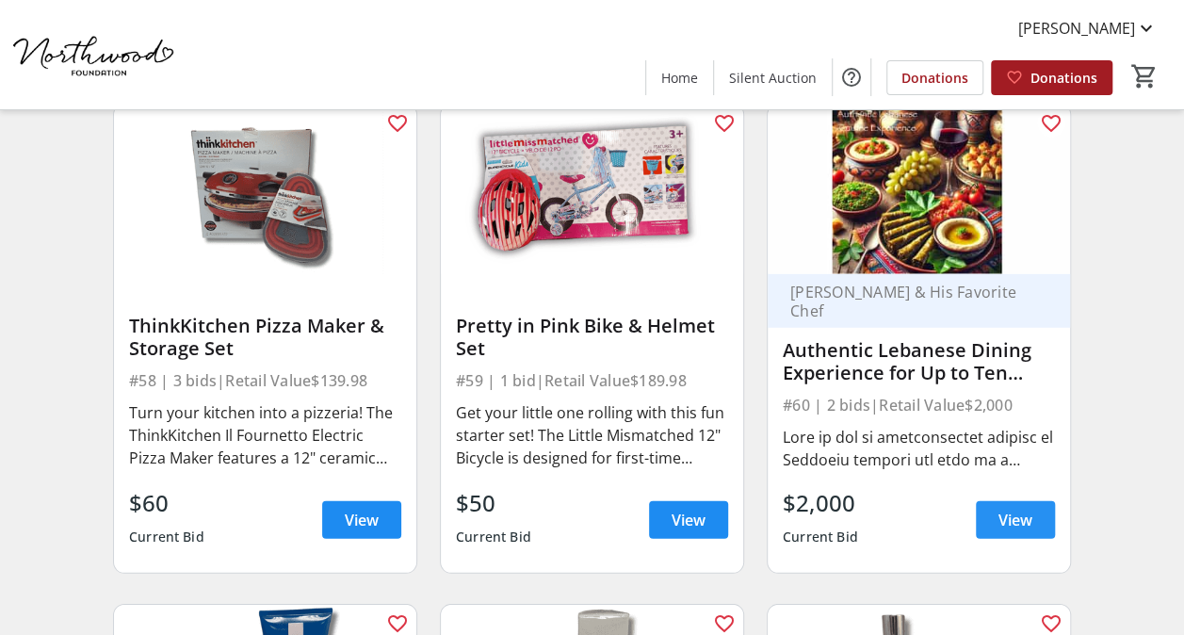
click at [1018, 508] on span "View" at bounding box center [1015, 519] width 34 height 23
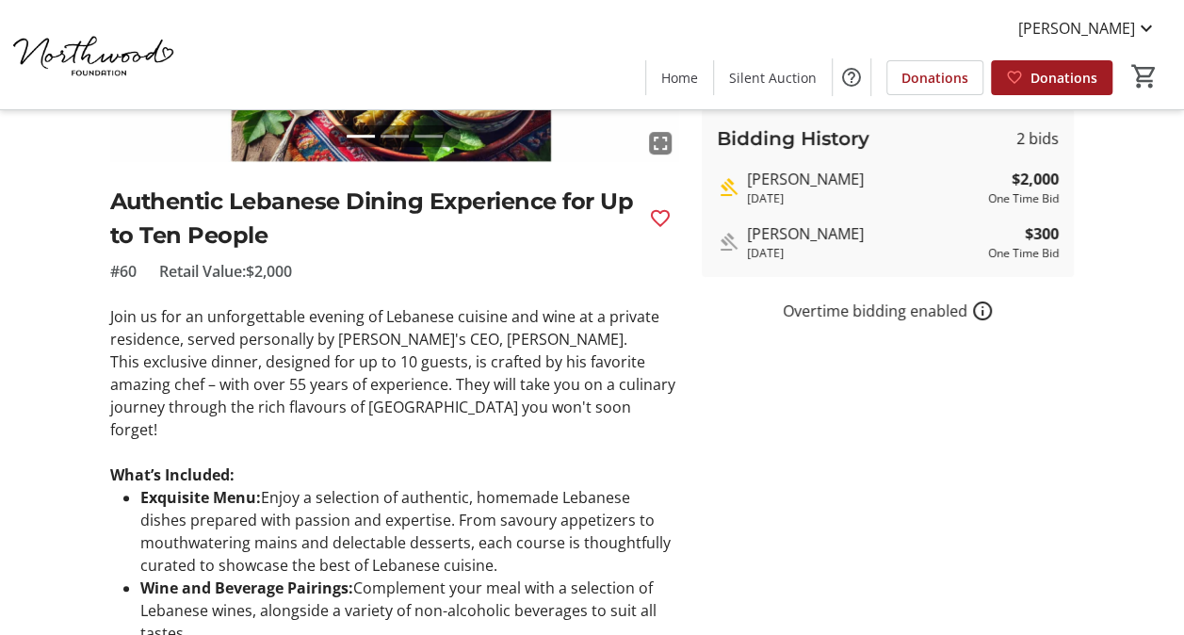
scroll to position [377, 0]
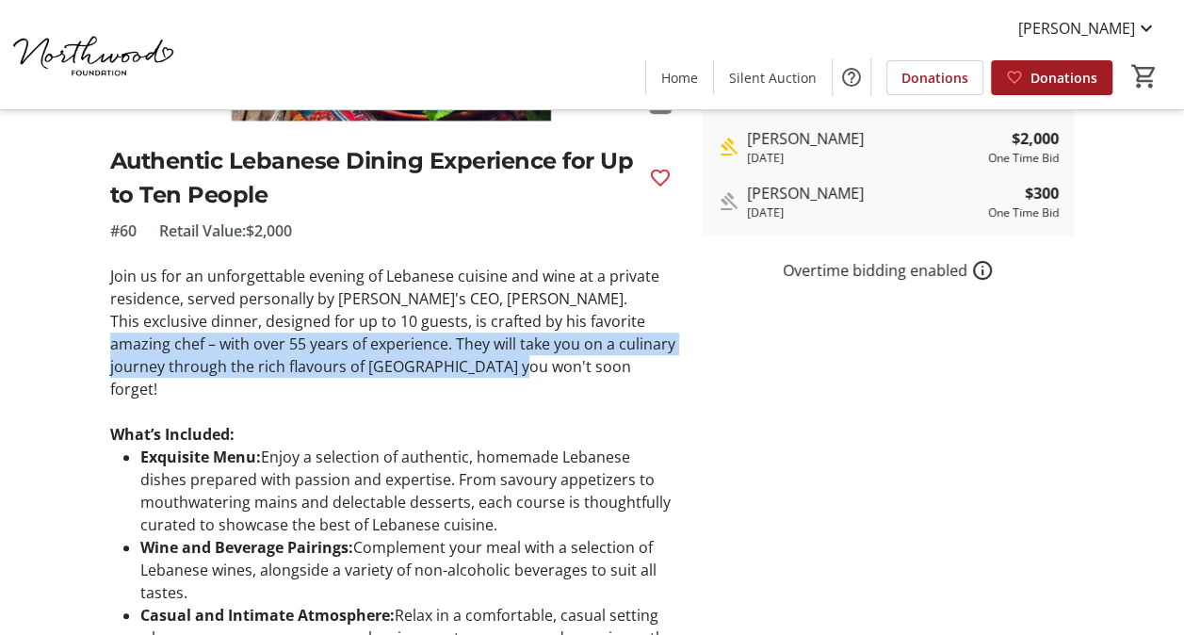
drag, startPoint x: 110, startPoint y: 345, endPoint x: 505, endPoint y: 356, distance: 394.7
click at [505, 356] on p "This exclusive dinner, designed for up to 10 guests, is crafted by his favorite…" at bounding box center [395, 355] width 570 height 90
drag, startPoint x: 505, startPoint y: 356, endPoint x: 347, endPoint y: 354, distance: 157.3
click at [352, 354] on p "This exclusive dinner, designed for up to 10 guests, is crafted by his favorite…" at bounding box center [395, 355] width 570 height 90
click at [294, 352] on p "This exclusive dinner, designed for up to 10 guests, is crafted by his favorite…" at bounding box center [395, 355] width 570 height 90
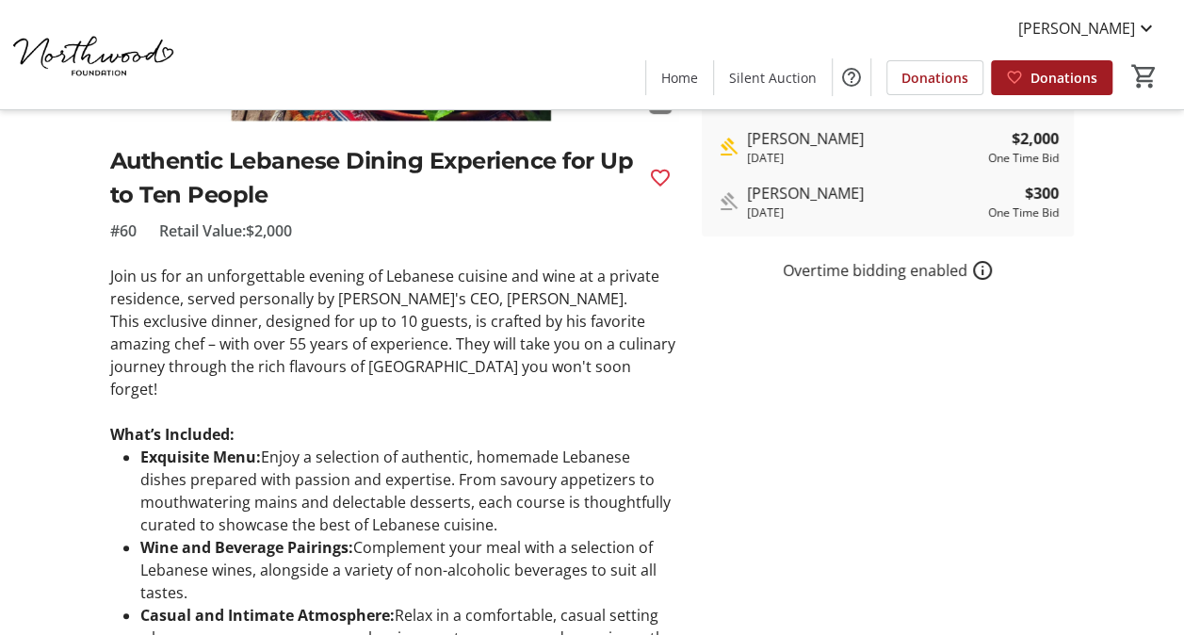
click at [311, 315] on p "This exclusive dinner, designed for up to 10 guests, is crafted by his favorite…" at bounding box center [395, 355] width 570 height 90
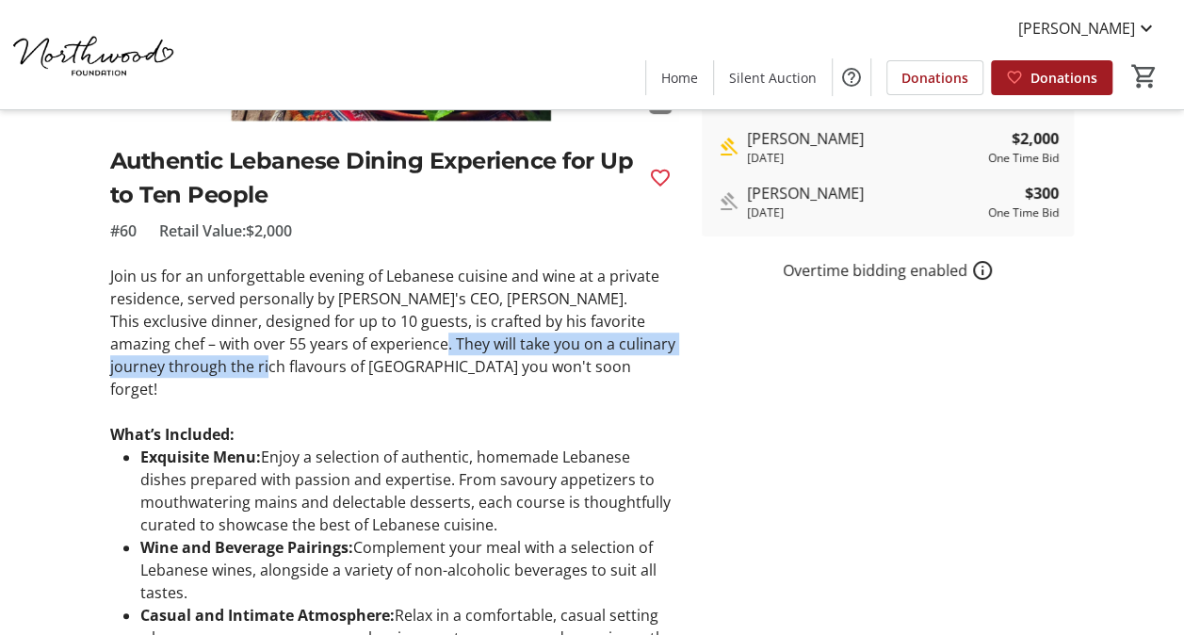
drag, startPoint x: 443, startPoint y: 345, endPoint x: 263, endPoint y: 360, distance: 180.5
click at [263, 360] on p "This exclusive dinner, designed for up to 10 guests, is crafted by his favorite…" at bounding box center [395, 355] width 570 height 90
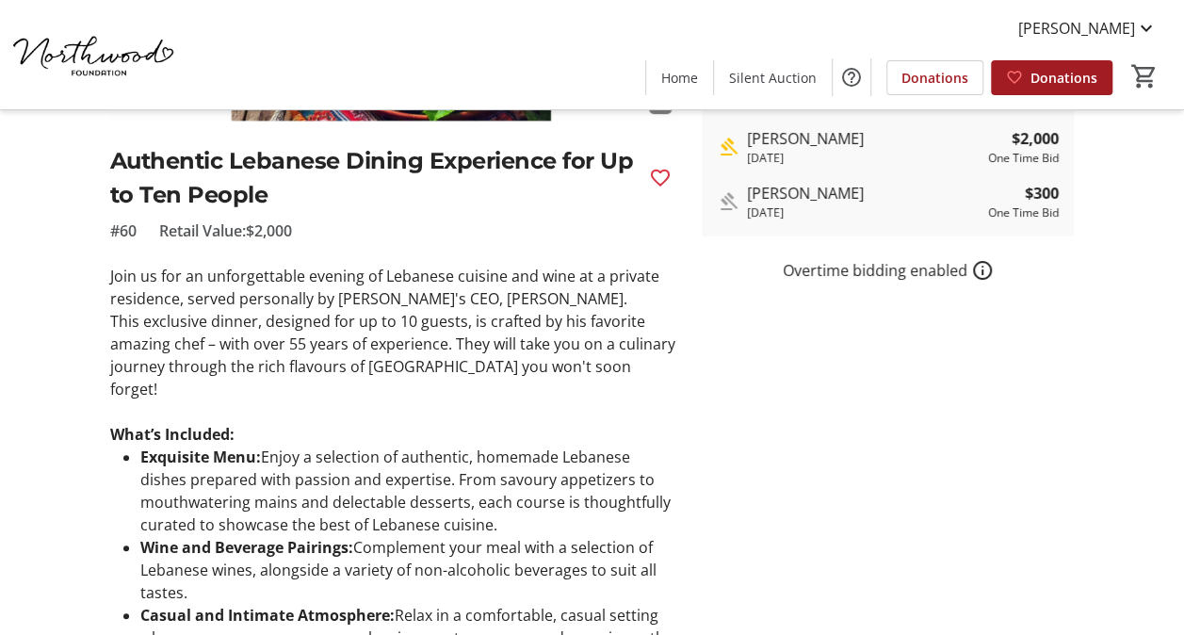
drag, startPoint x: 263, startPoint y: 360, endPoint x: 630, endPoint y: 397, distance: 369.2
click at [630, 400] on p at bounding box center [395, 411] width 570 height 23
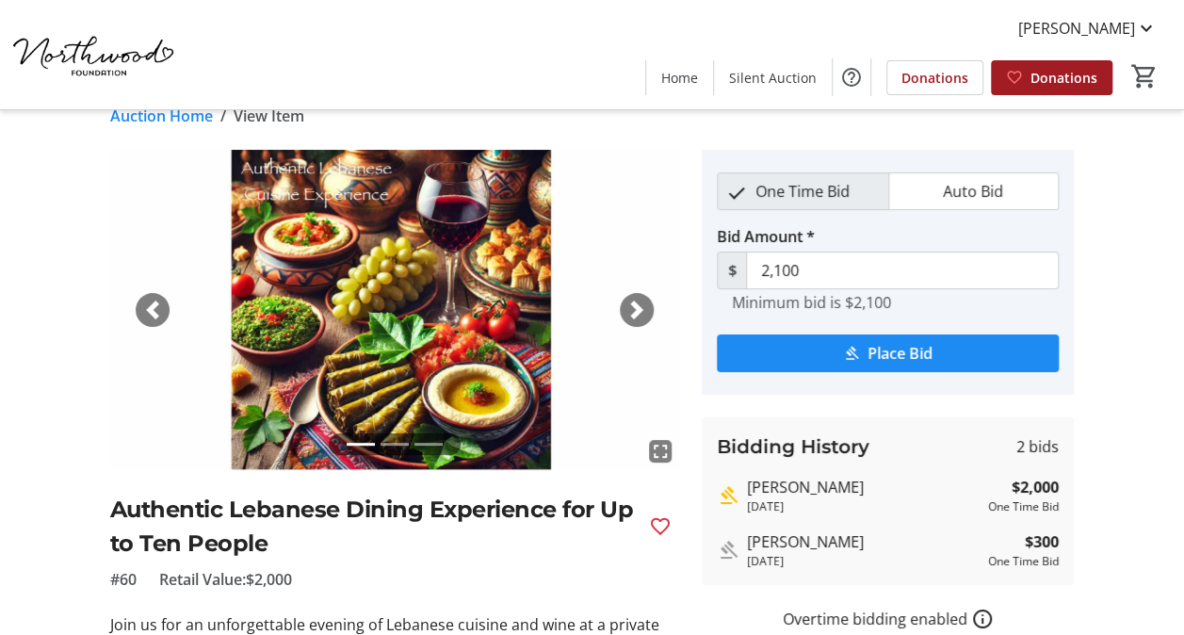
scroll to position [0, 0]
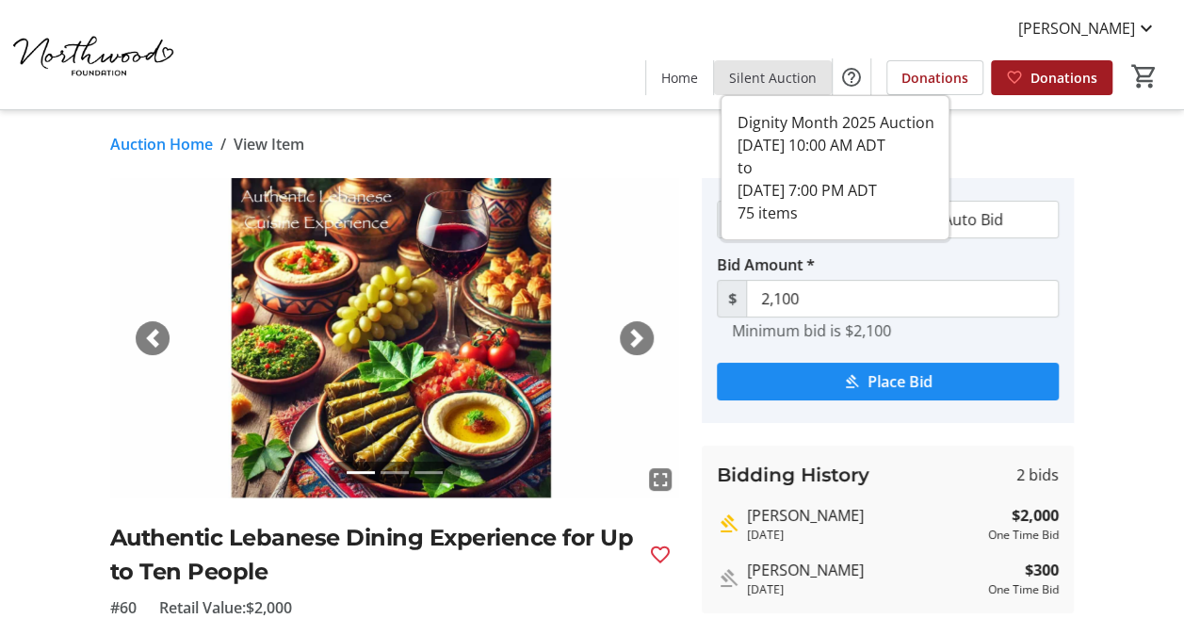
click at [789, 73] on span "Silent Auction" at bounding box center [773, 78] width 88 height 20
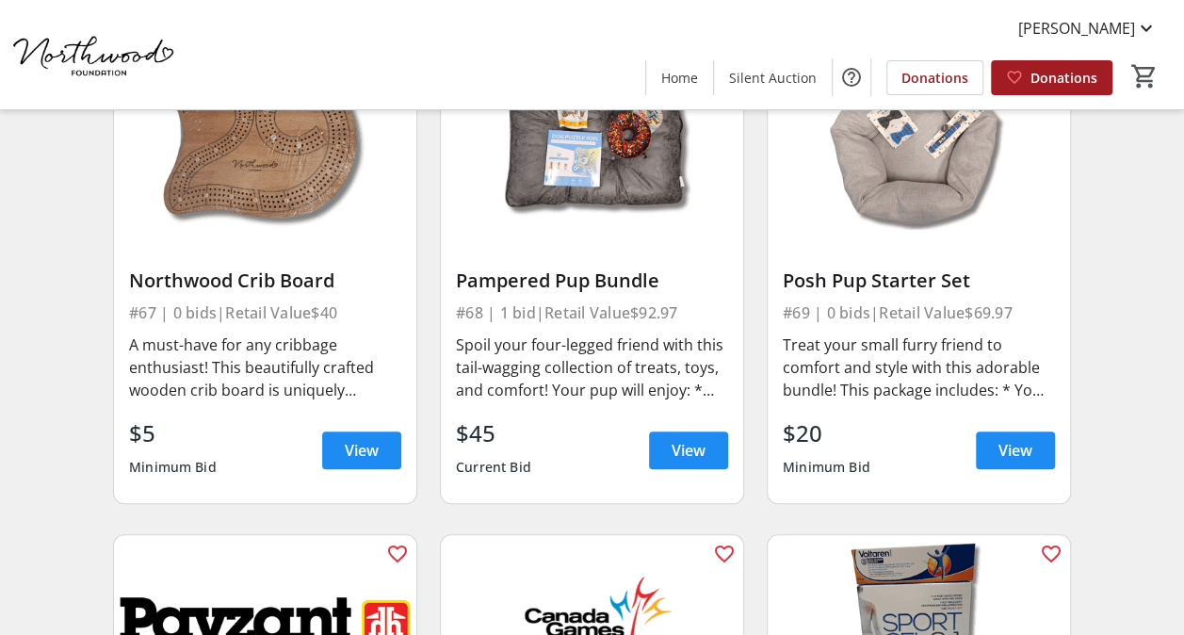
scroll to position [11017, 0]
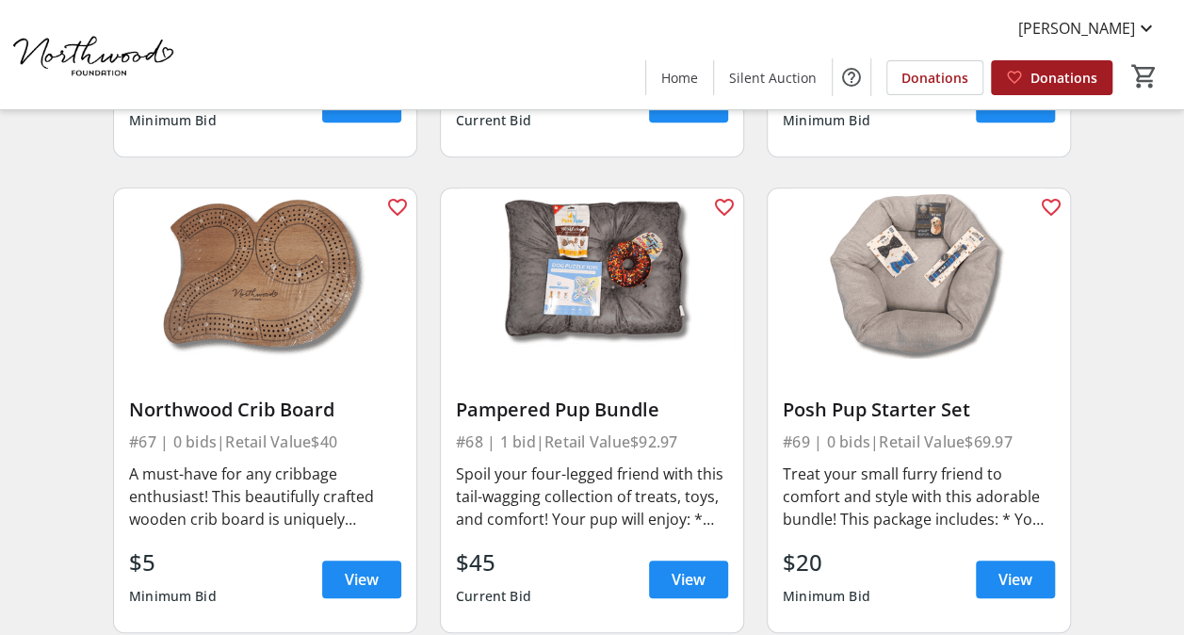
click at [237, 273] on img at bounding box center [265, 273] width 302 height 170
click at [374, 582] on span "View" at bounding box center [362, 579] width 34 height 23
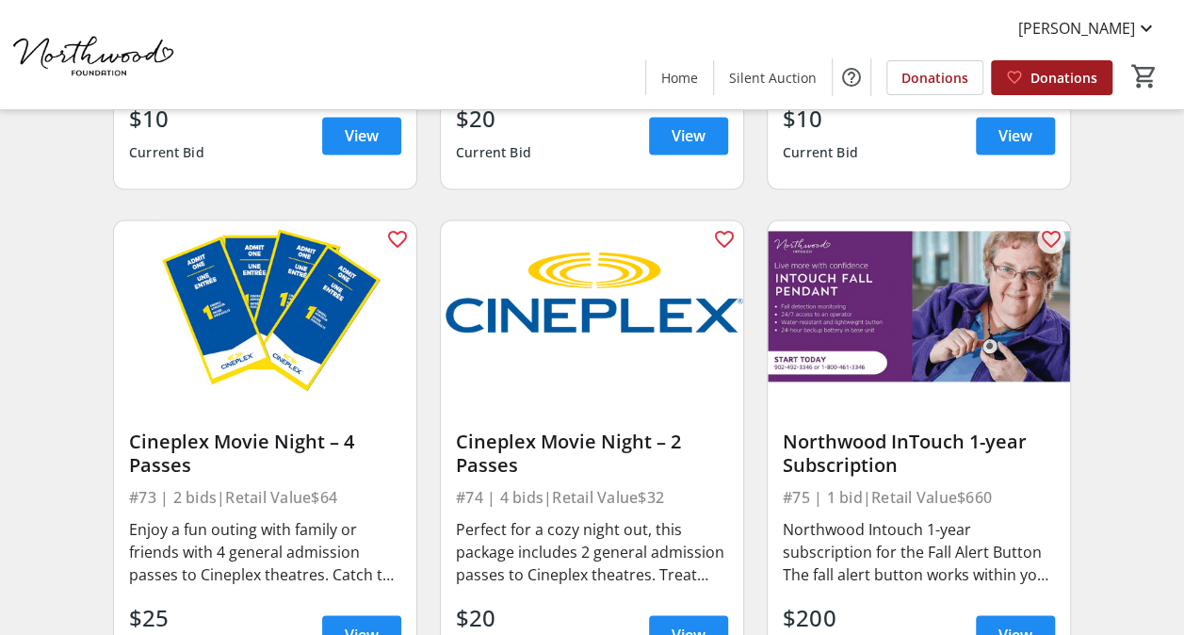
scroll to position [12053, 0]
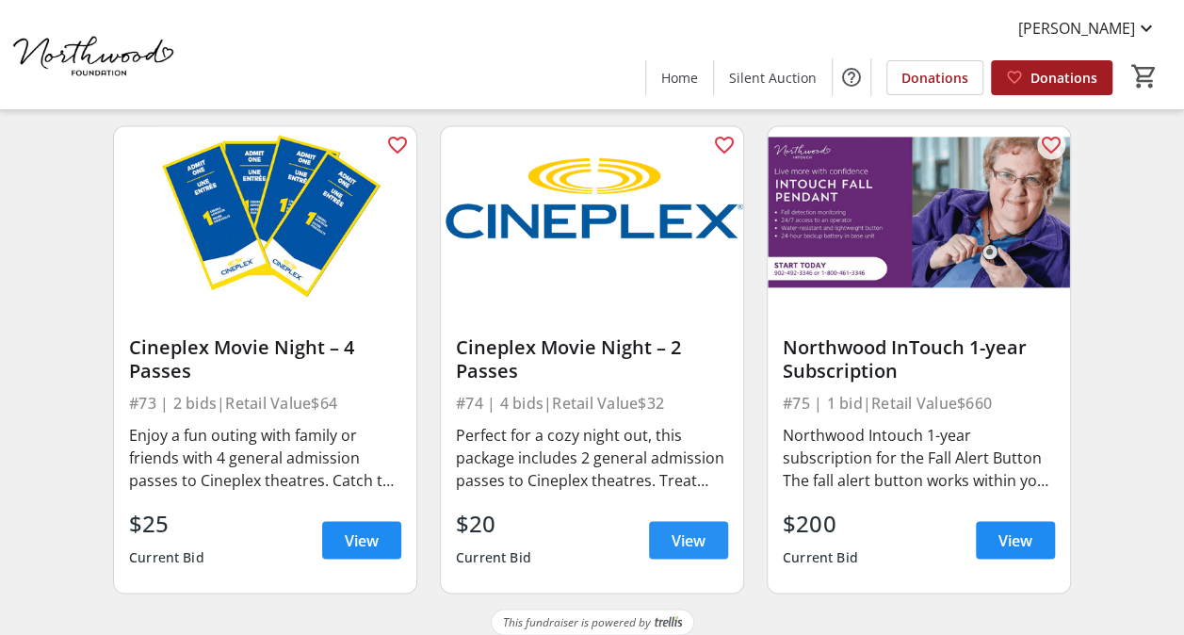
click at [691, 533] on span "View" at bounding box center [688, 539] width 34 height 23
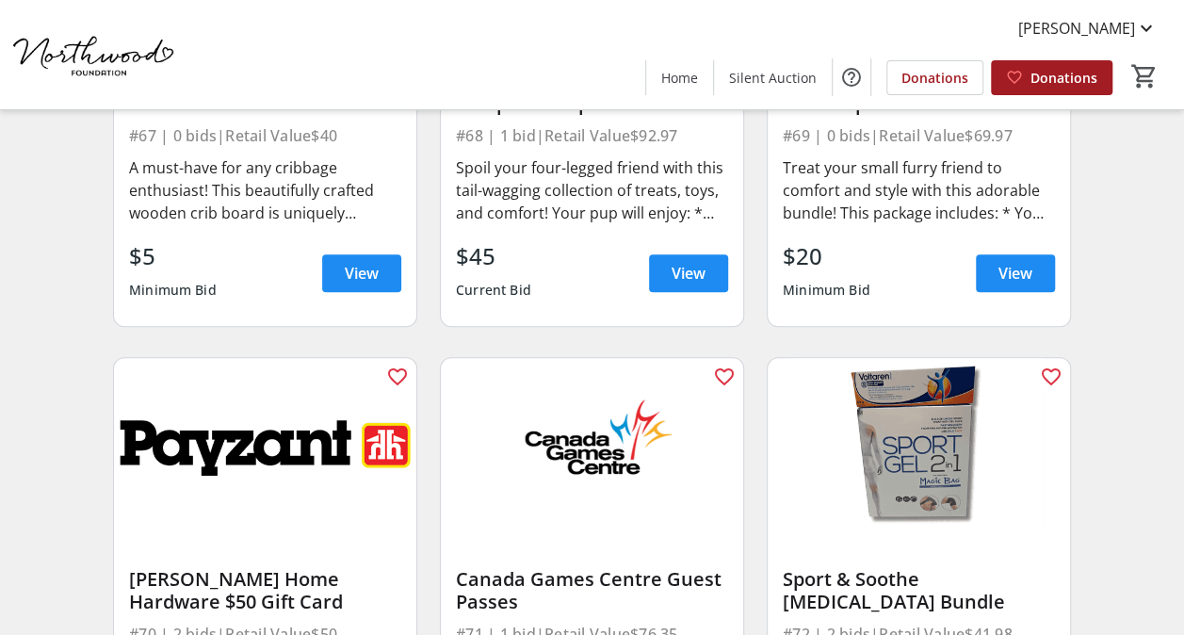
scroll to position [11117, 0]
